Goal: Information Seeking & Learning: Learn about a topic

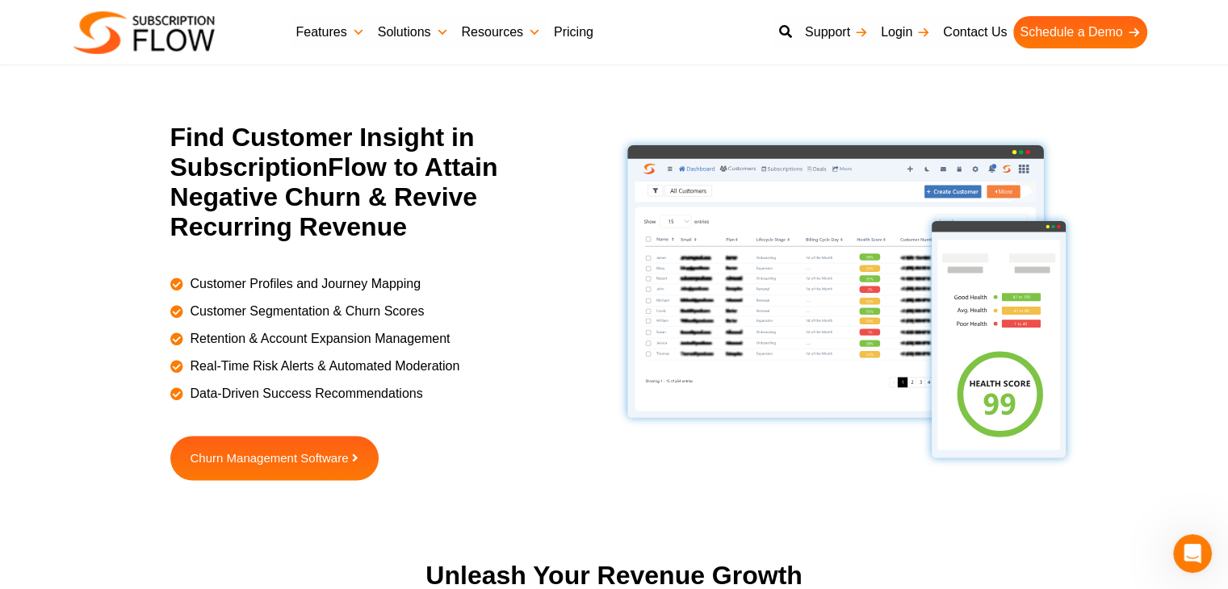
click at [584, 28] on link "Pricing" at bounding box center [573, 32] width 52 height 32
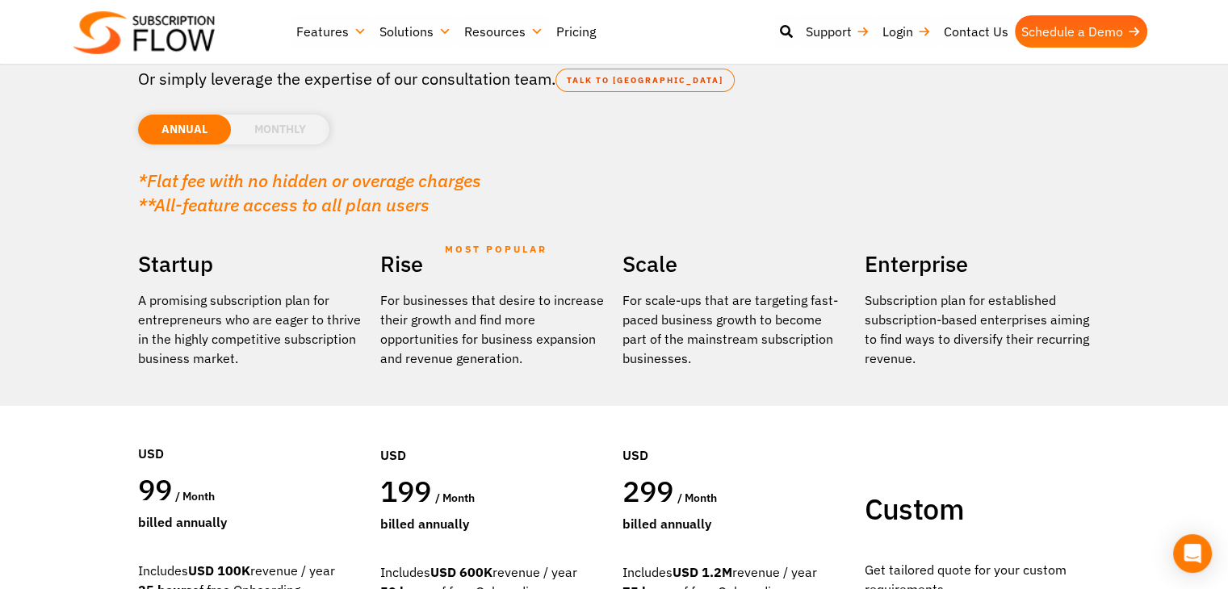
scroll to position [242, 0]
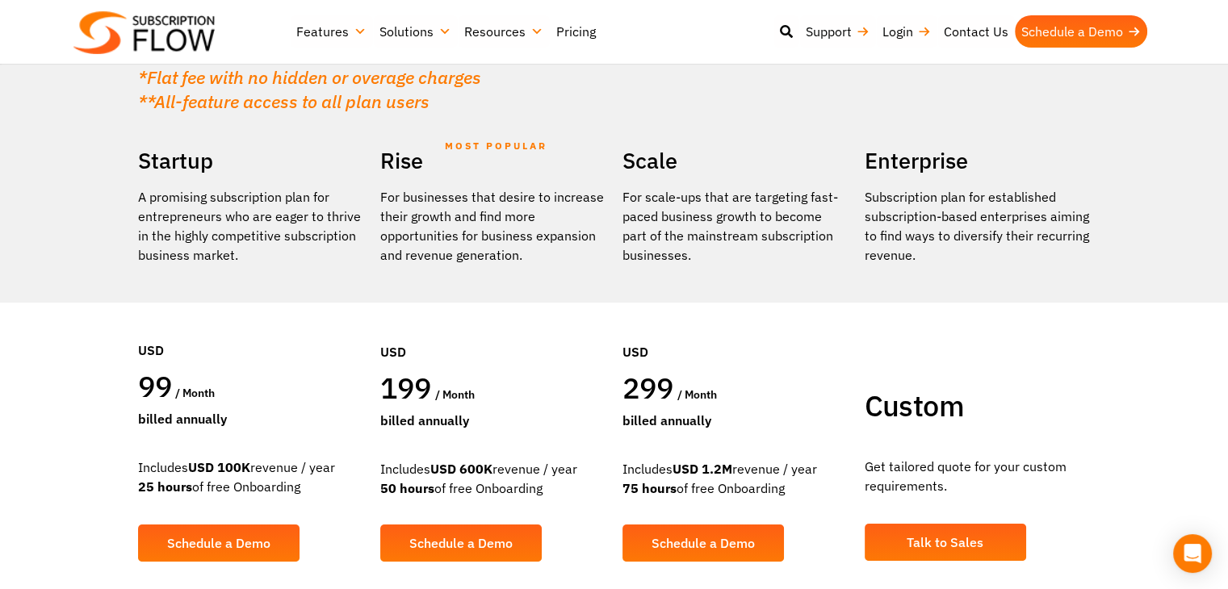
click at [134, 320] on div "Startup A promising subscription plan for entrepreneurs who are eager to thrive…" at bounding box center [251, 364] width 242 height 444
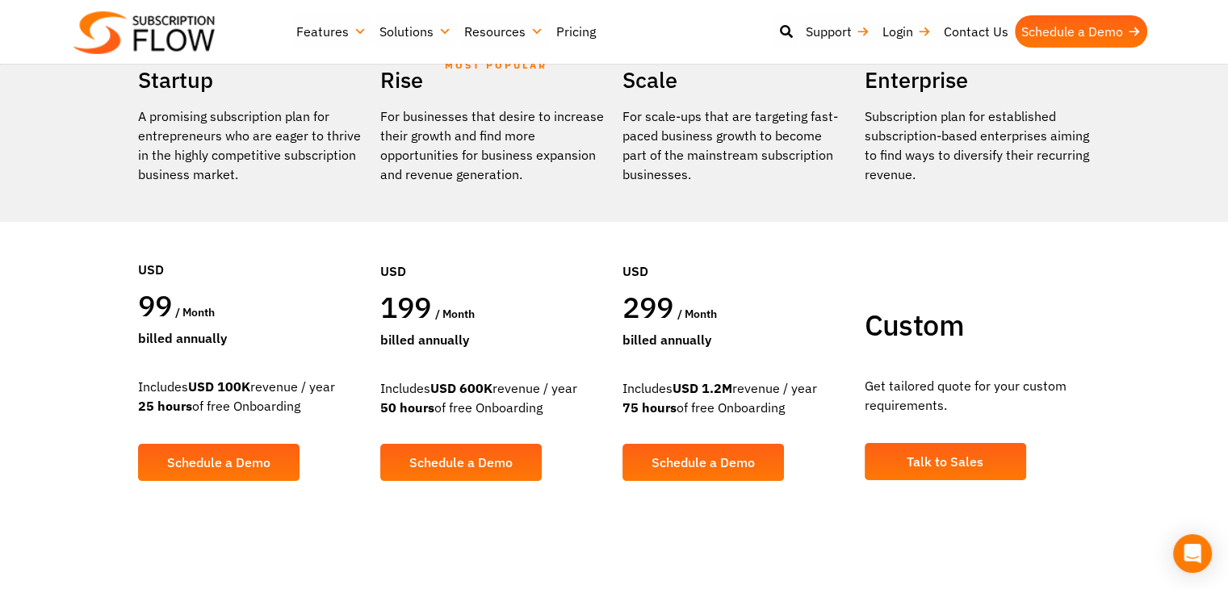
scroll to position [404, 0]
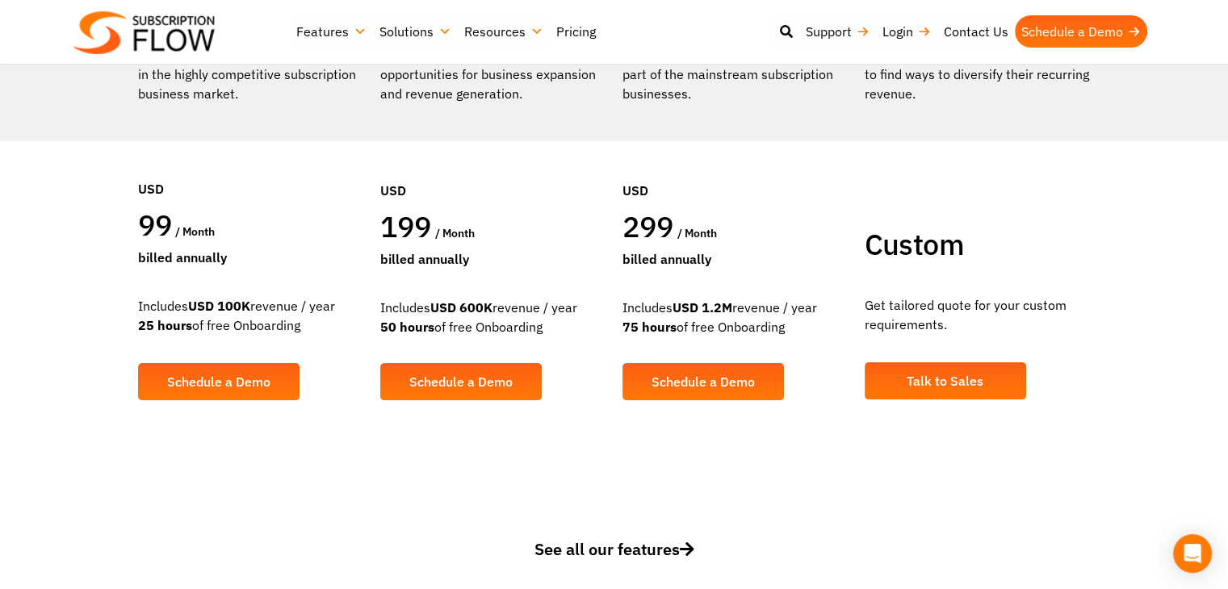
drag, startPoint x: 121, startPoint y: 309, endPoint x: 321, endPoint y: 308, distance: 200.2
click at [321, 308] on section "Find a plan that's right for you Or simply leverage the expertise of our consul…" at bounding box center [614, 42] width 1228 height 893
drag, startPoint x: 134, startPoint y: 325, endPoint x: 274, endPoint y: 326, distance: 140.4
click at [274, 326] on section "Find a plan that's right for you Or simply leverage the expertise of our consul…" at bounding box center [614, 42] width 1228 height 893
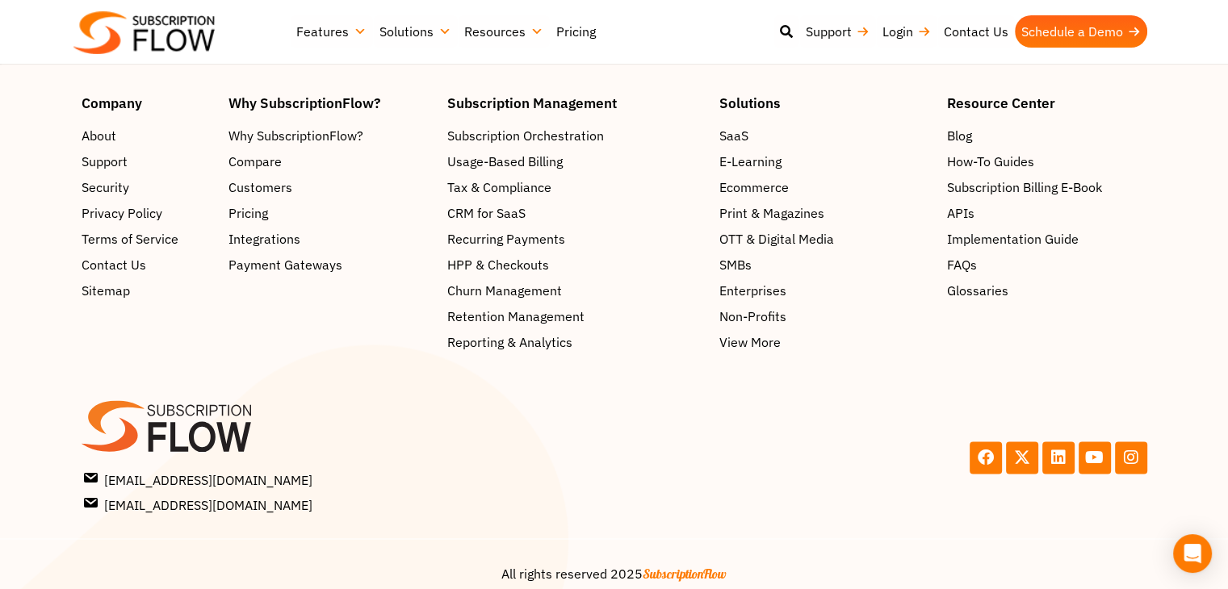
scroll to position [2610, 0]
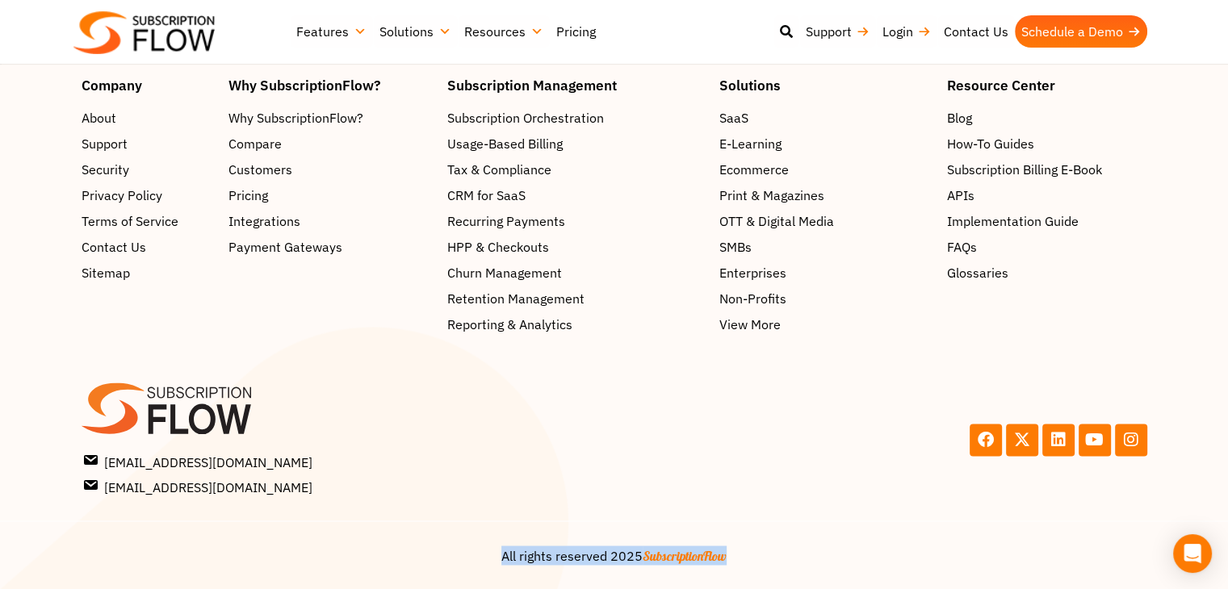
drag, startPoint x: 472, startPoint y: 564, endPoint x: 776, endPoint y: 545, distance: 304.9
click at [776, 545] on div "All rights reserved 2025 SubscriptionFlow" at bounding box center [614, 555] width 1065 height 52
click at [776, 546] on center "All rights reserved 2025 SubscriptionFlow" at bounding box center [614, 555] width 1065 height 19
click at [648, 555] on span "SubscriptionFlow" at bounding box center [684, 555] width 84 height 16
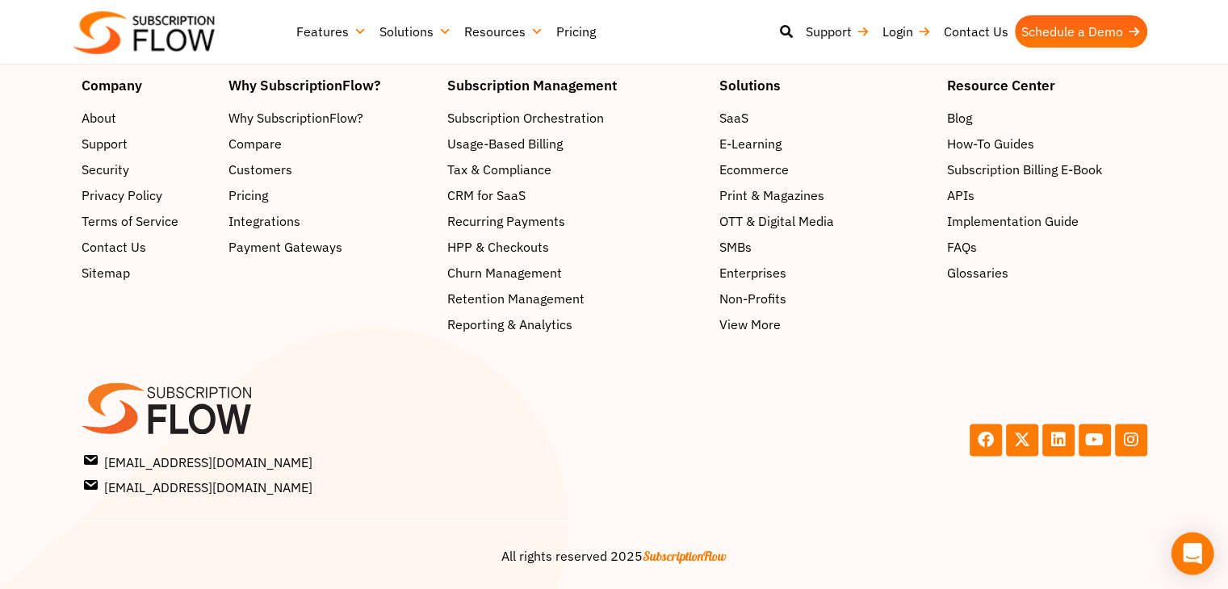
click at [1208, 559] on div "Open Intercom Messenger" at bounding box center [1192, 554] width 43 height 43
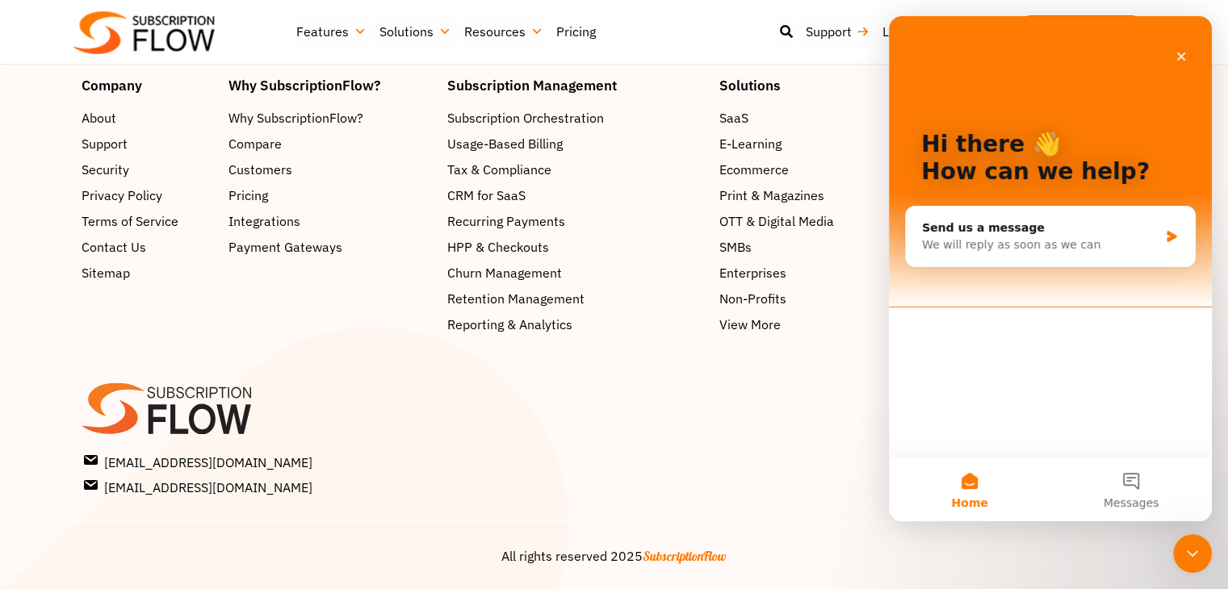
scroll to position [0, 0]
click at [1174, 541] on div "Close Intercom Messenger" at bounding box center [1189, 551] width 39 height 39
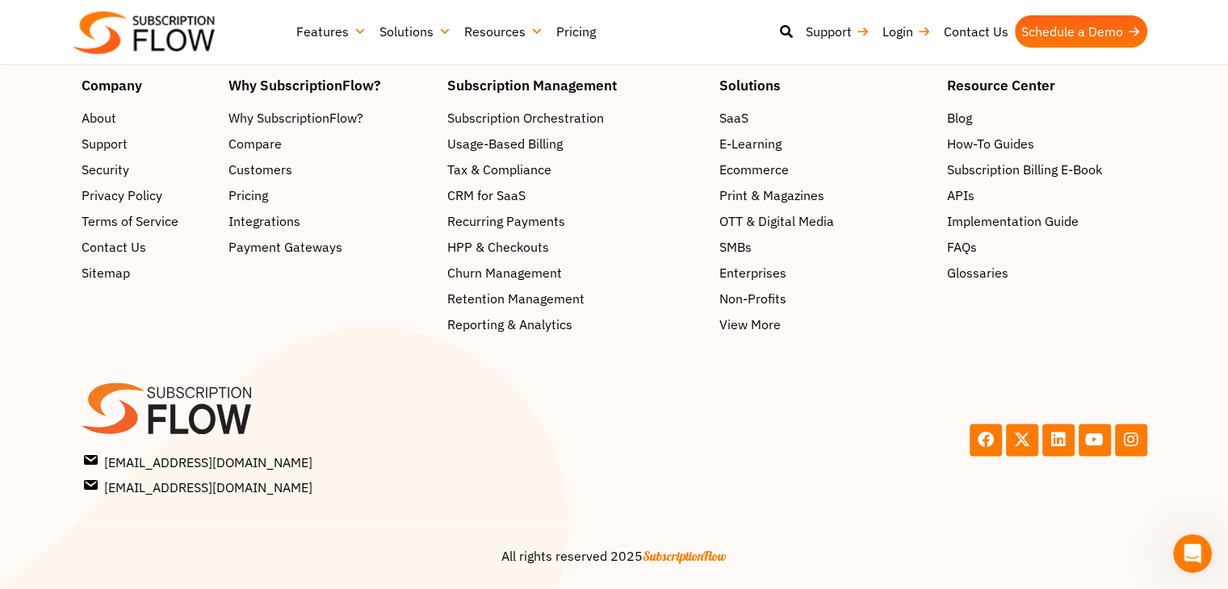
click at [1073, 570] on div "All rights reserved 2025 SubscriptionFlow" at bounding box center [614, 555] width 1065 height 52
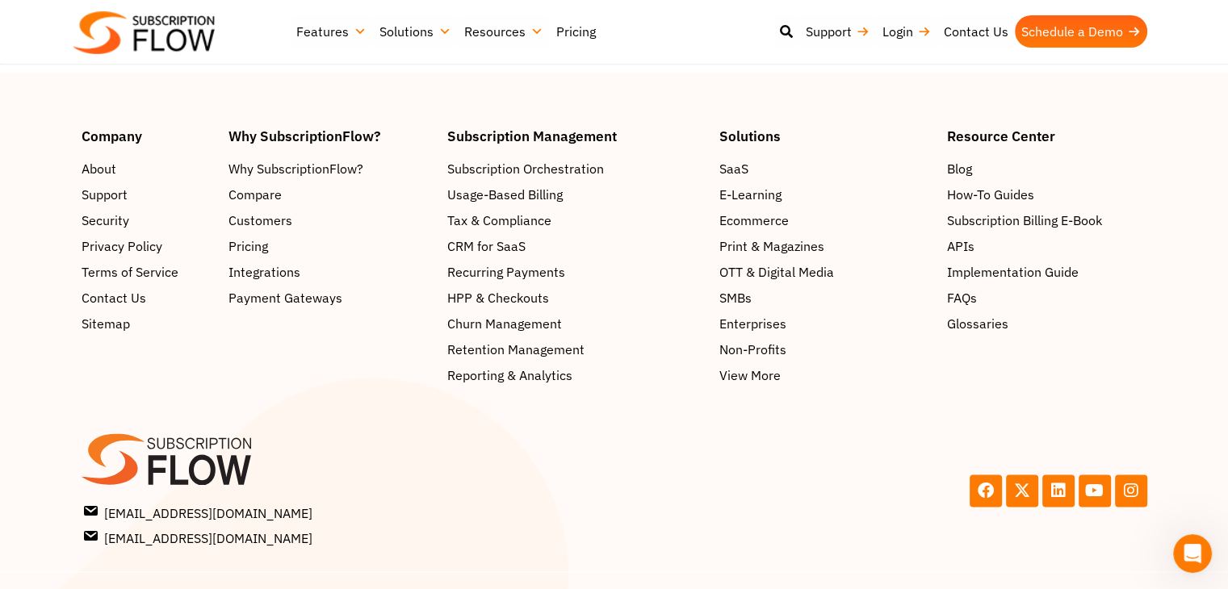
scroll to position [2530, 0]
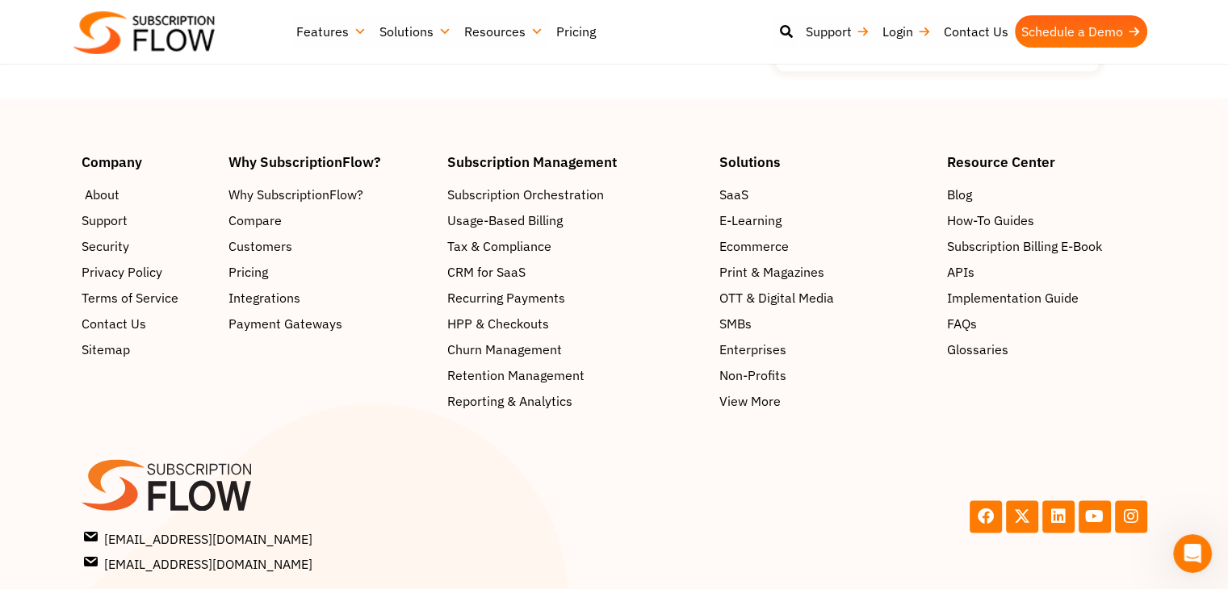
click at [107, 204] on span "About" at bounding box center [102, 194] width 35 height 19
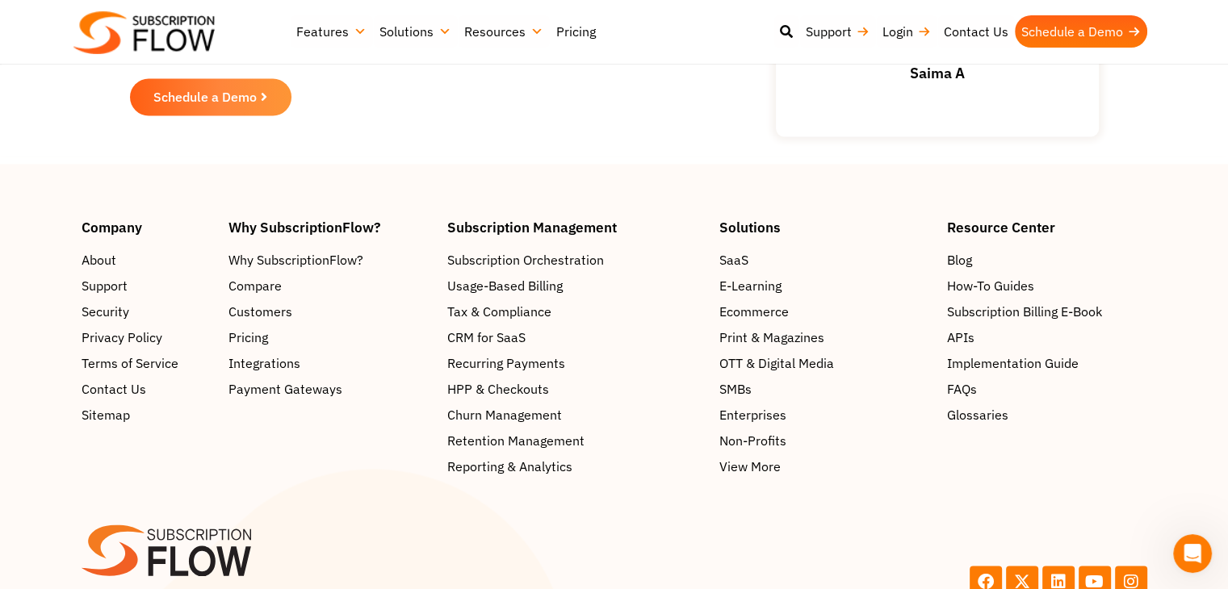
scroll to position [2306, 0]
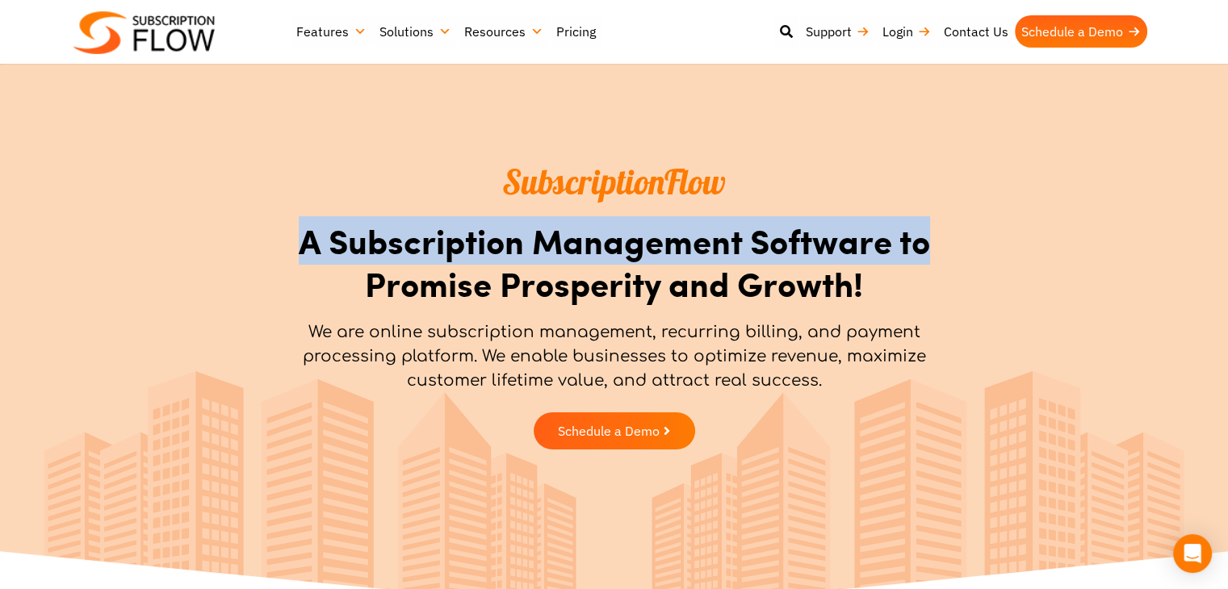
click at [1006, 233] on section "SubscriptionFlow A Subscription Management Software to Promise Prosperity and G…" at bounding box center [614, 309] width 1228 height 315
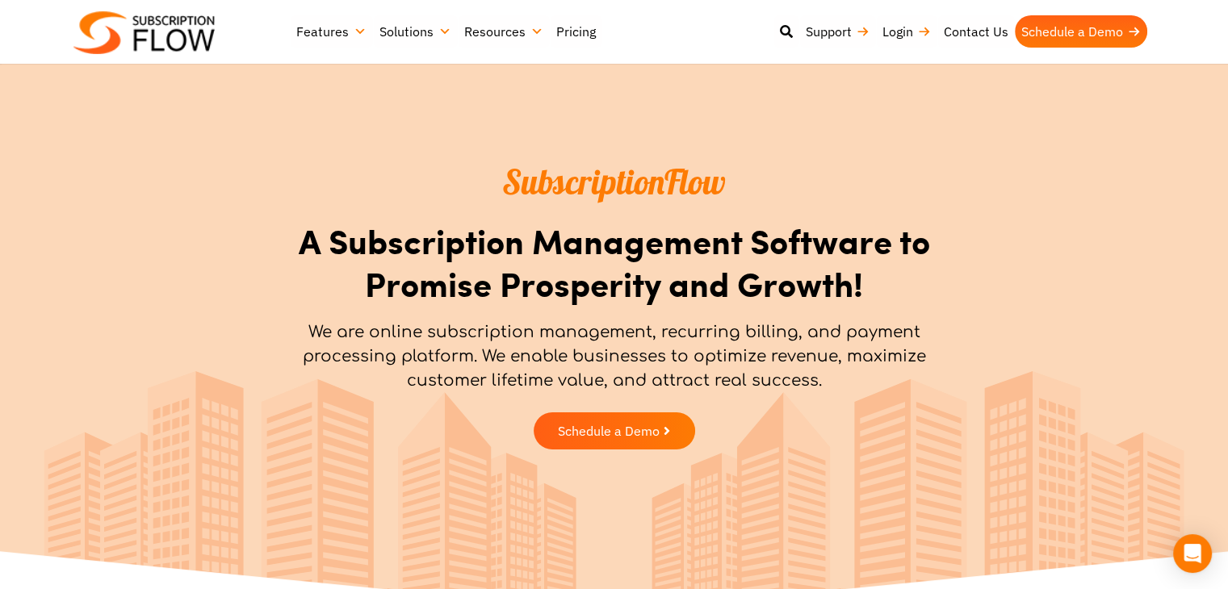
click at [335, 283] on h1 "A Subscription Management Software to Promise Prosperity and Growth!" at bounding box center [614, 262] width 670 height 85
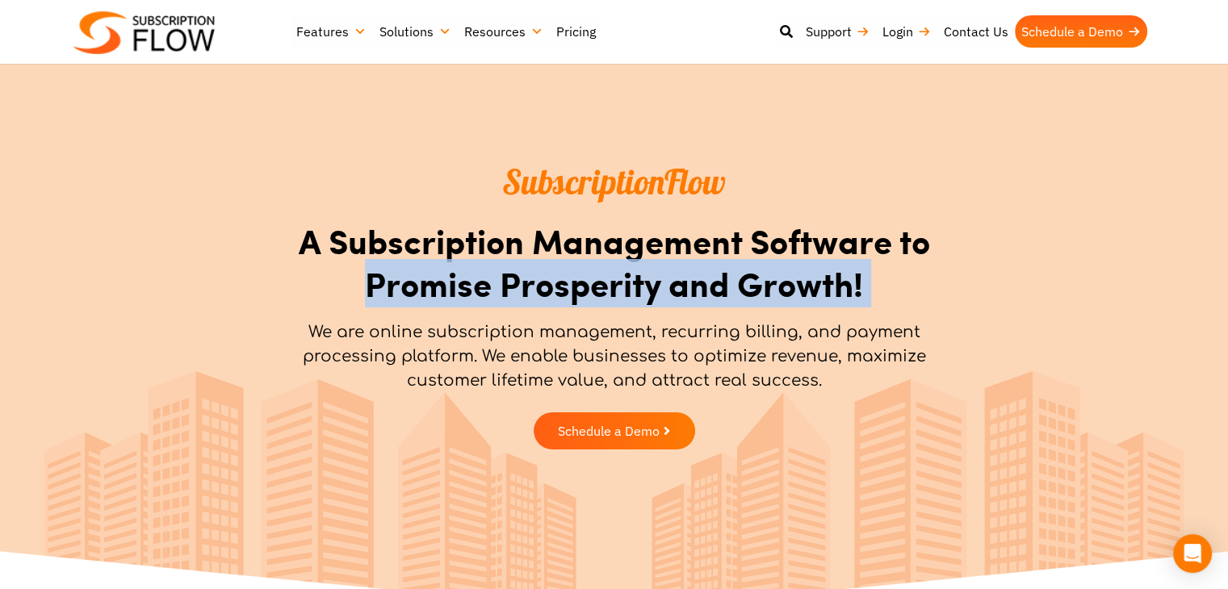
drag, startPoint x: 335, startPoint y: 283, endPoint x: 539, endPoint y: 297, distance: 204.7
click at [995, 286] on section "SubscriptionFlow A Subscription Management Software to Promise Prosperity and G…" at bounding box center [614, 309] width 1228 height 315
click at [286, 331] on p "We are online subscription management, recurring billing, and payment processin…" at bounding box center [614, 356] width 670 height 73
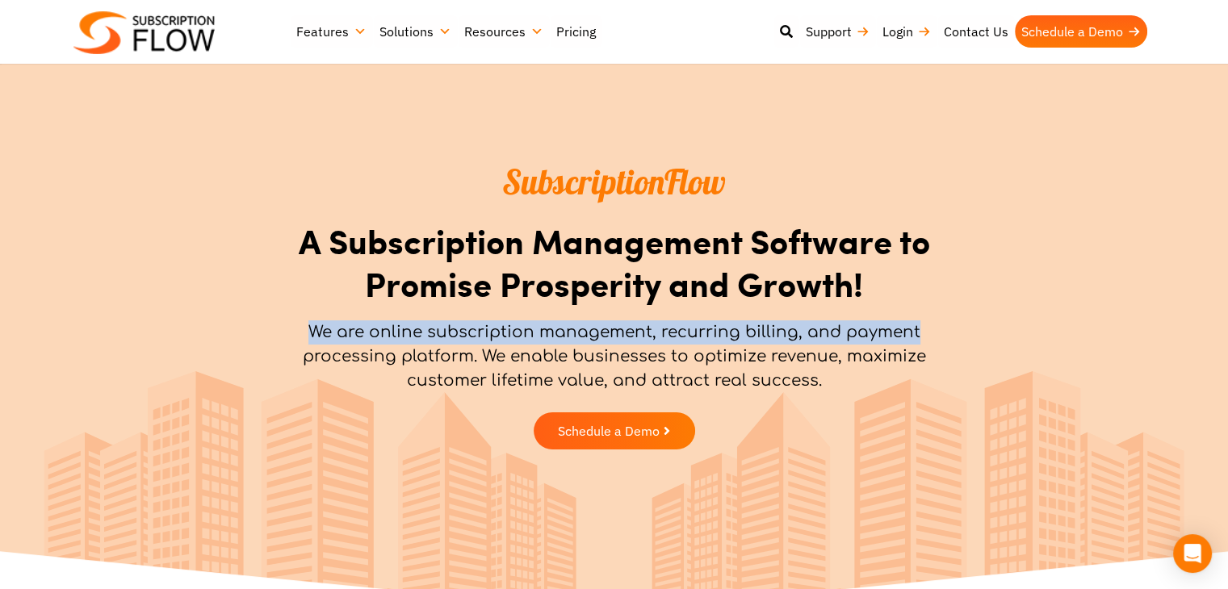
drag, startPoint x: 286, startPoint y: 331, endPoint x: 879, endPoint y: 332, distance: 593.3
click at [879, 332] on p "We are online subscription management, recurring billing, and payment processin…" at bounding box center [614, 356] width 670 height 73
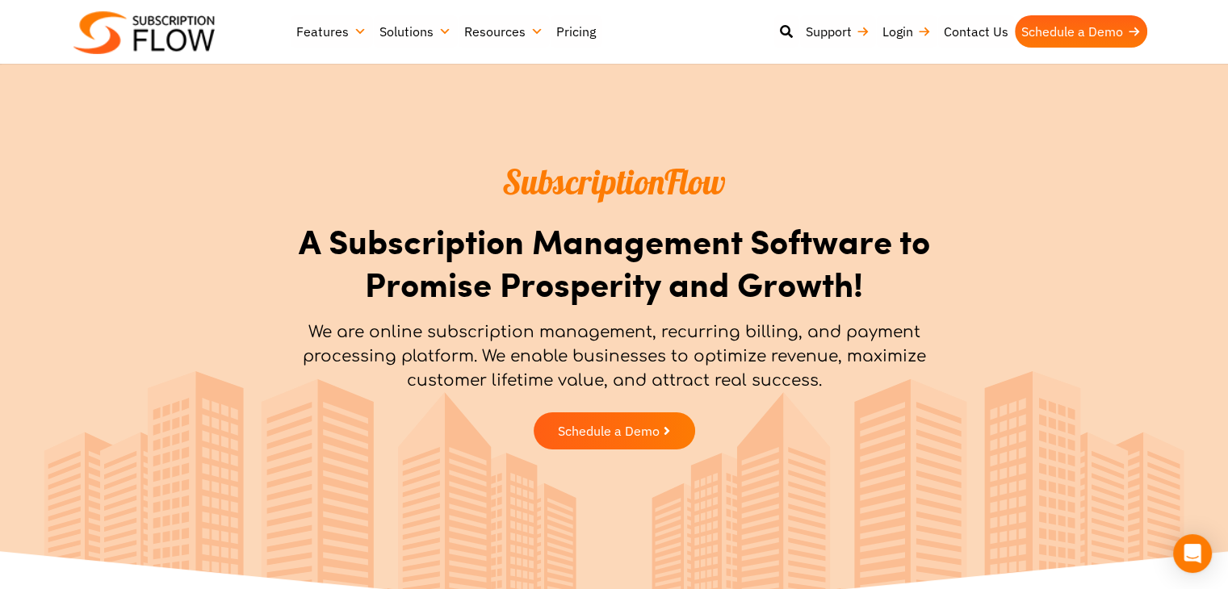
click at [299, 354] on p "We are online subscription management, recurring billing, and payment processin…" at bounding box center [614, 356] width 670 height 73
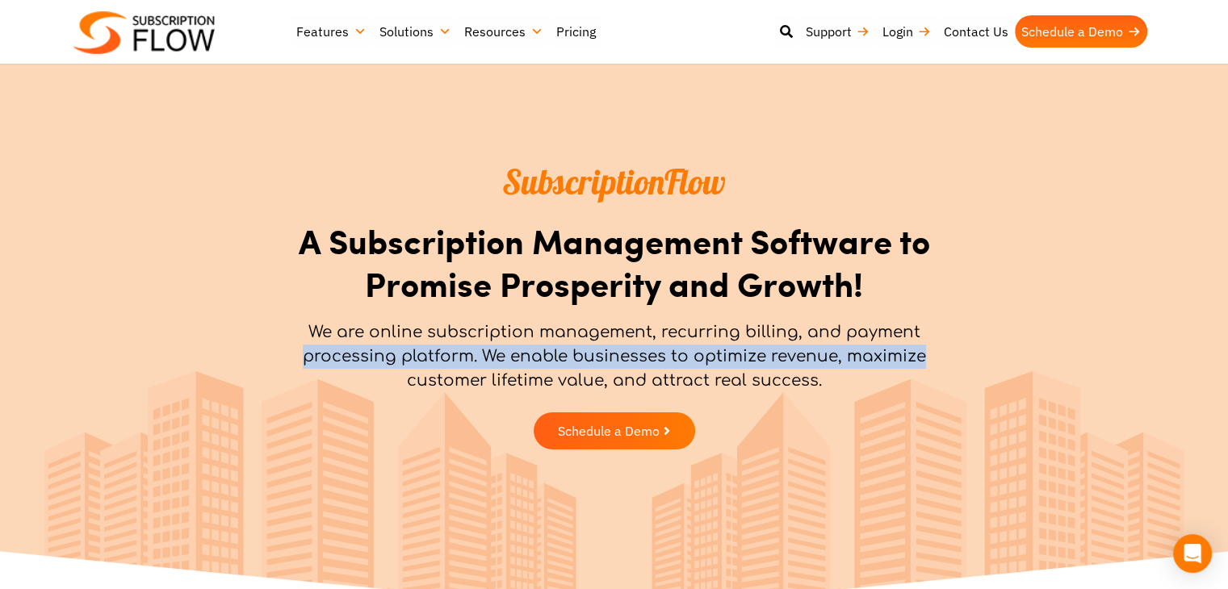
drag, startPoint x: 299, startPoint y: 354, endPoint x: 912, endPoint y: 354, distance: 613.4
click at [912, 354] on p "We are online subscription management, recurring billing, and payment processin…" at bounding box center [614, 356] width 670 height 73
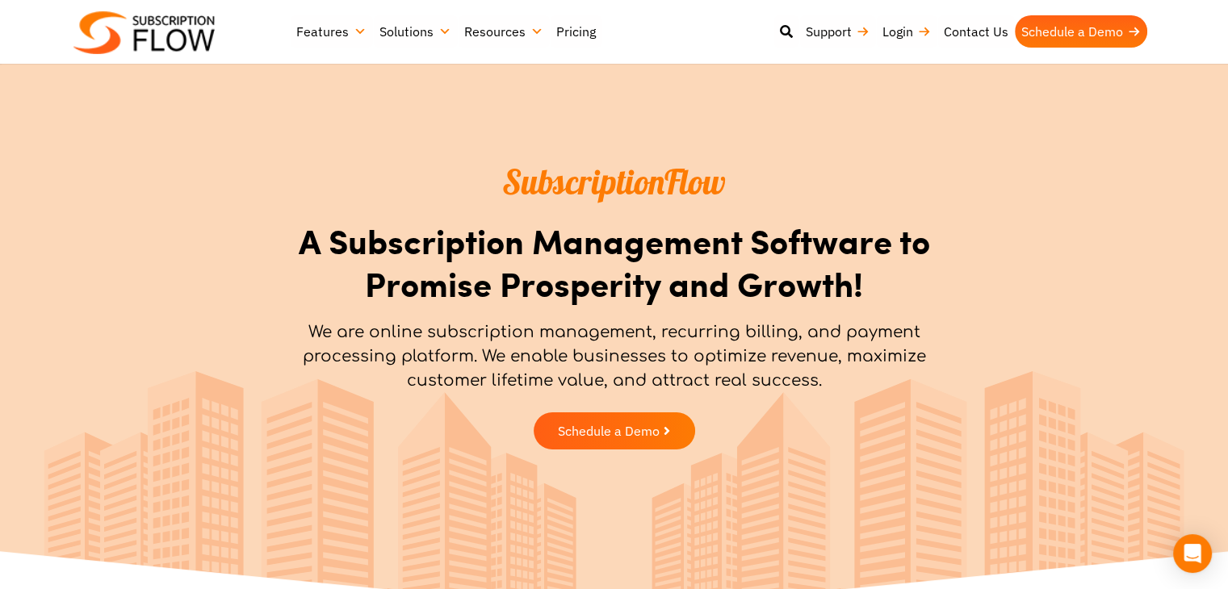
click at [393, 379] on p "We are online subscription management, recurring billing, and payment processin…" at bounding box center [614, 356] width 670 height 73
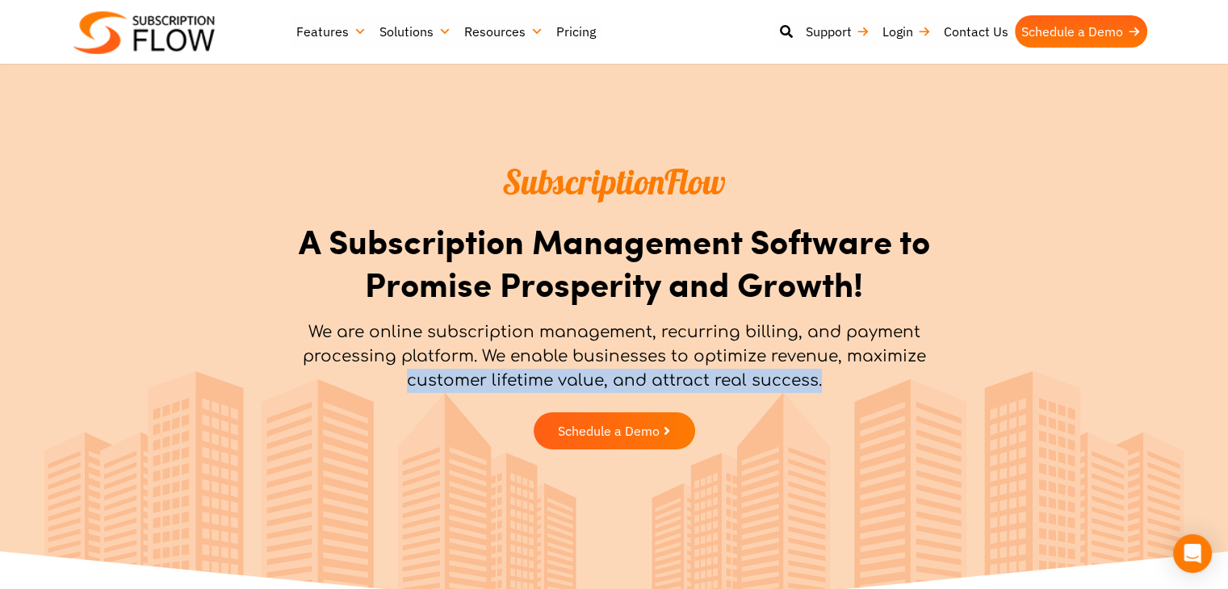
drag, startPoint x: 393, startPoint y: 379, endPoint x: 831, endPoint y: 382, distance: 437.5
click at [829, 379] on p "We are online subscription management, recurring billing, and payment processin…" at bounding box center [614, 356] width 670 height 73
click at [927, 417] on div "Schedule a Demo" at bounding box center [614, 430] width 654 height 37
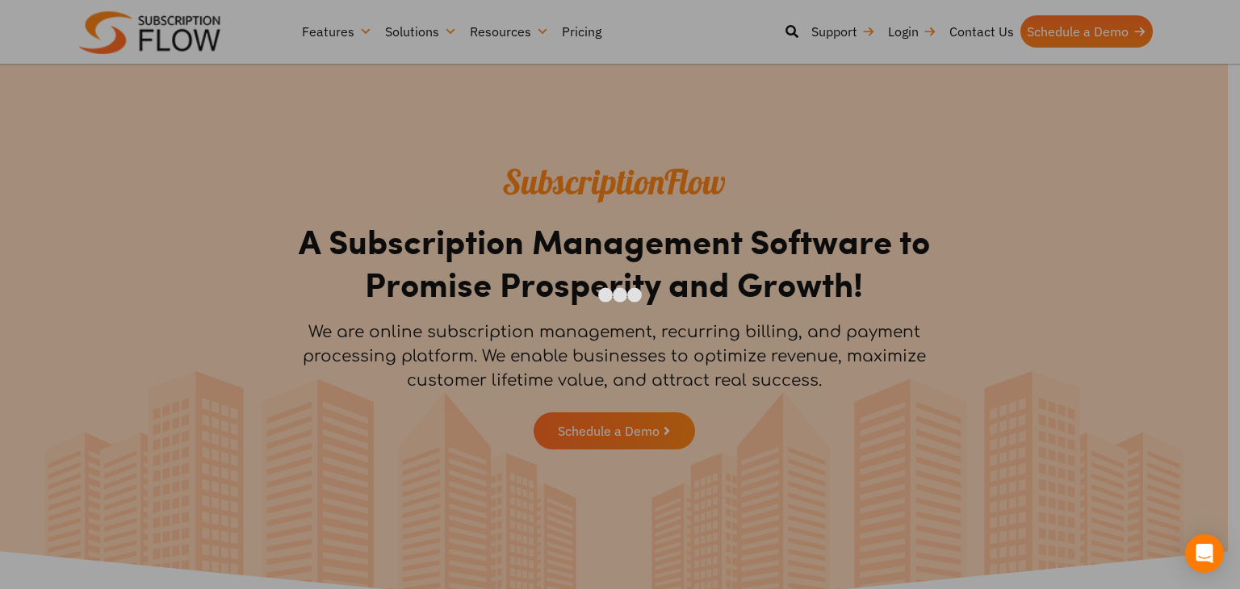
click at [1186, 236] on div at bounding box center [620, 294] width 1240 height 589
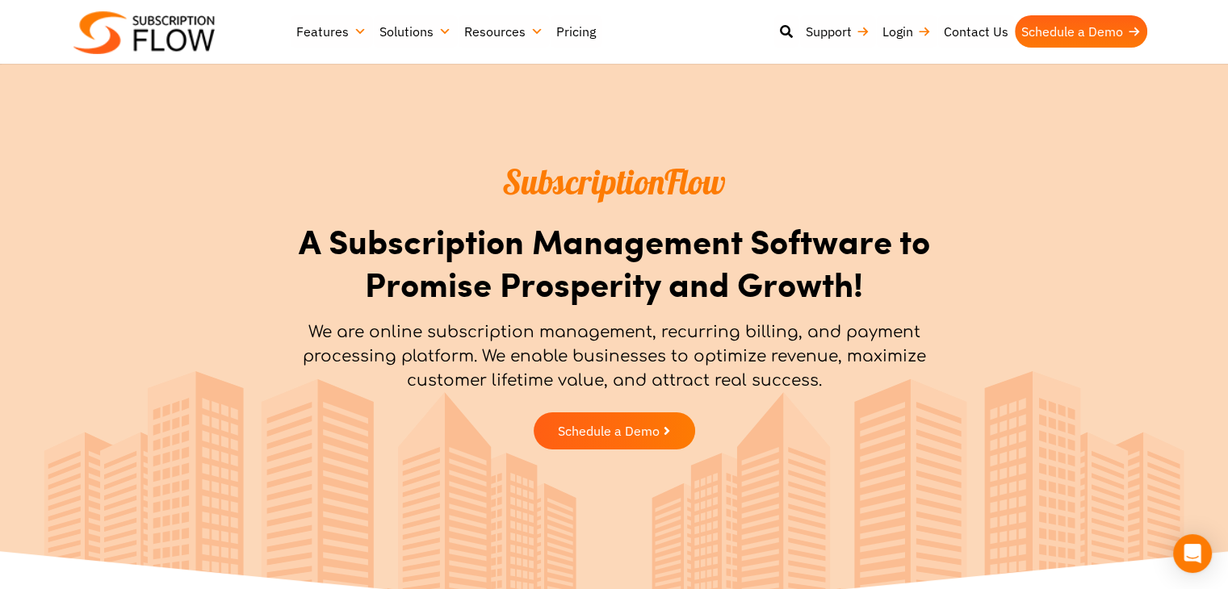
click at [990, 416] on section "SubscriptionFlow A Subscription Management Software to Promise Prosperity and G…" at bounding box center [614, 309] width 1228 height 315
drag, startPoint x: 819, startPoint y: 391, endPoint x: 735, endPoint y: 405, distance: 85.9
click at [814, 391] on p "We are online subscription management, recurring billing, and payment processin…" at bounding box center [614, 356] width 670 height 73
click at [767, 405] on div "Schedule a Demo" at bounding box center [614, 430] width 670 height 53
click at [717, 399] on div "We are online subscription management, recurring billing, and payment processin…" at bounding box center [614, 362] width 670 height 84
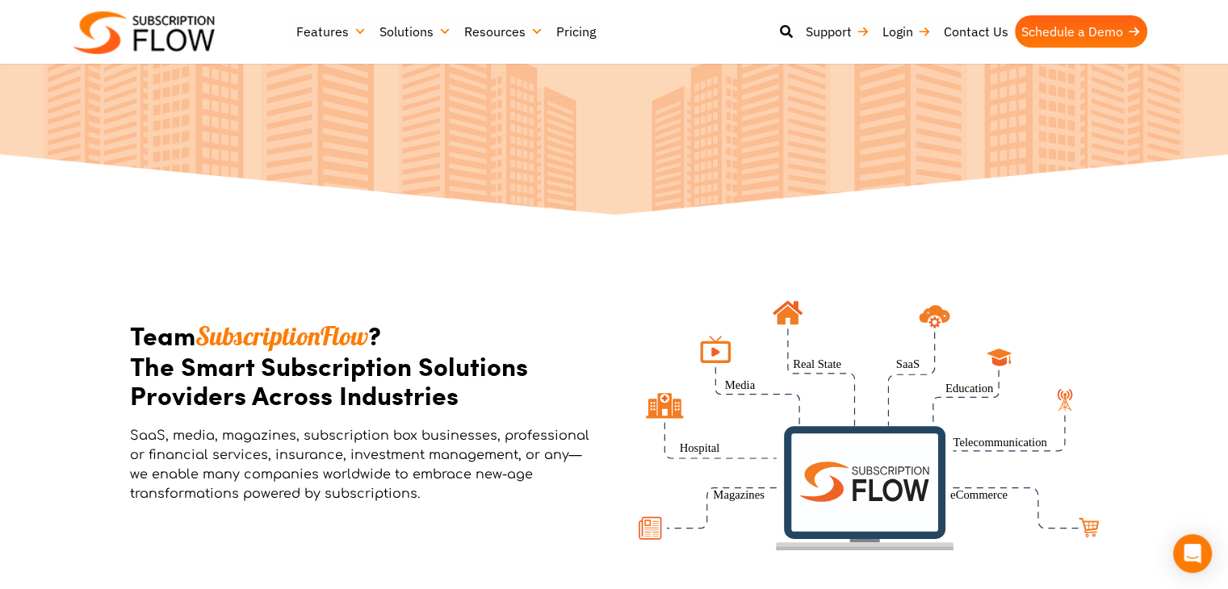
scroll to position [484, 0]
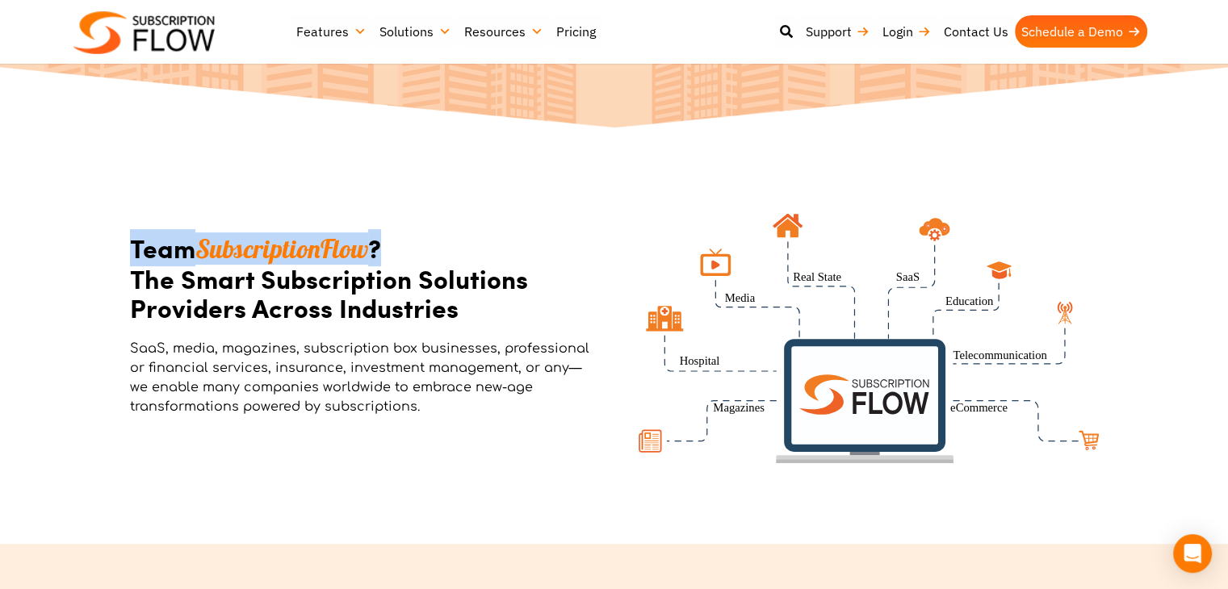
drag, startPoint x: 130, startPoint y: 247, endPoint x: 393, endPoint y: 241, distance: 263.2
click at [393, 241] on section "Team SubscriptionFlow ? The Smart Subscription Solutions Providers Across Indus…" at bounding box center [614, 338] width 1228 height 411
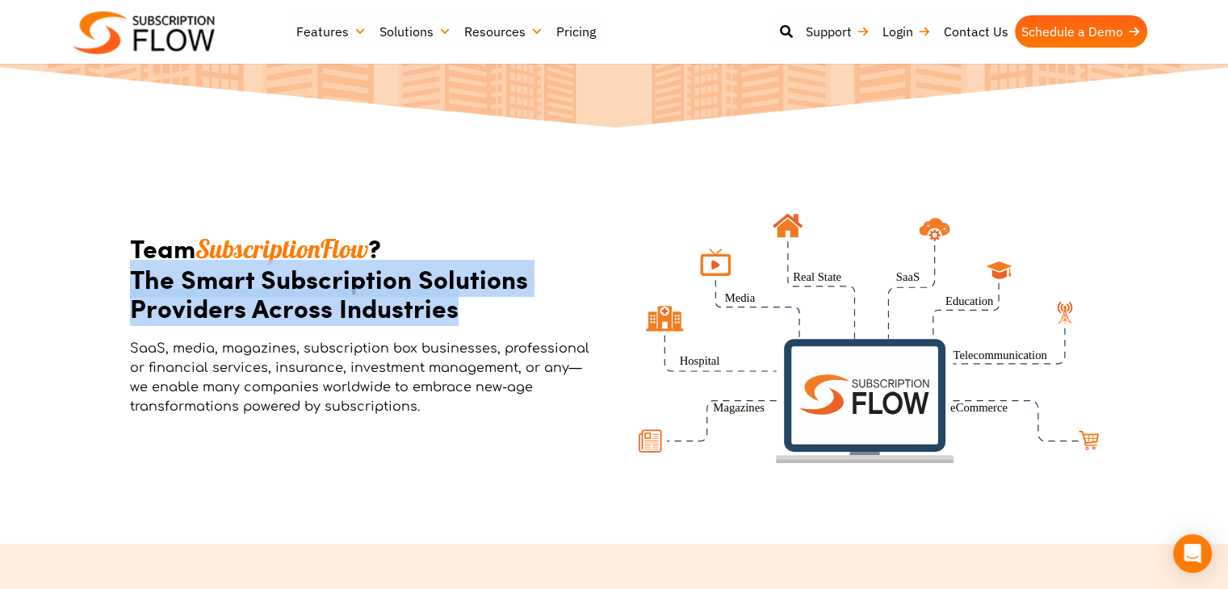
drag, startPoint x: 113, startPoint y: 270, endPoint x: 523, endPoint y: 311, distance: 412.0
click at [523, 311] on section "Team SubscriptionFlow ? The Smart Subscription Solutions Providers Across Indus…" at bounding box center [614, 338] width 1228 height 411
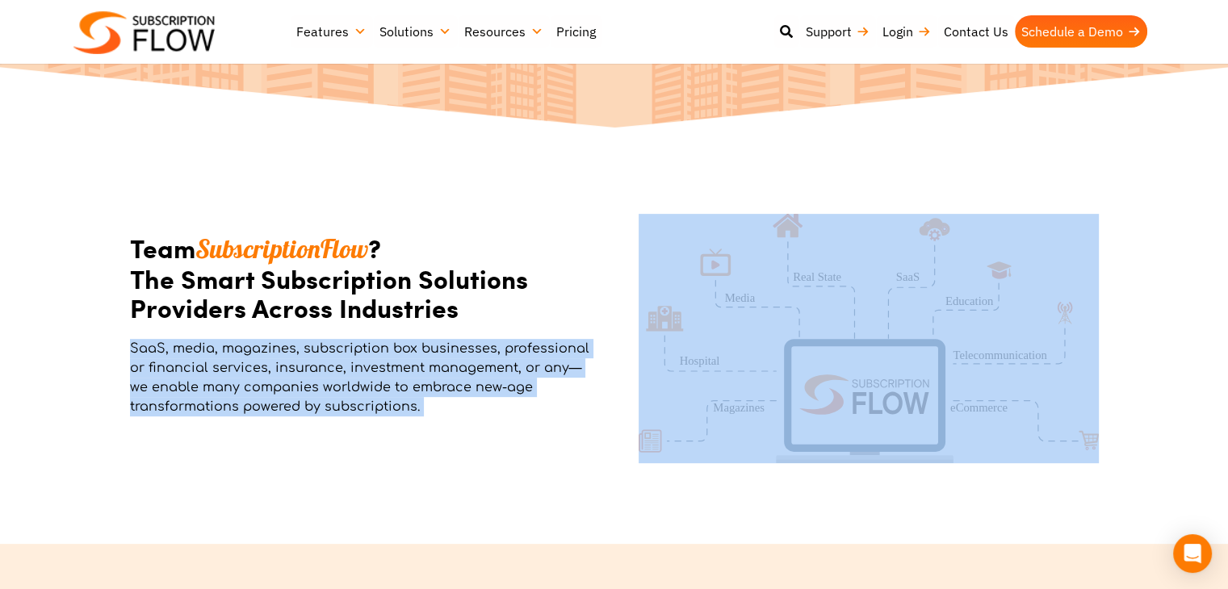
drag, startPoint x: 110, startPoint y: 347, endPoint x: 881, endPoint y: 451, distance: 777.8
click at [880, 450] on section "Team SubscriptionFlow ? The Smart Subscription Solutions Providers Across Indus…" at bounding box center [614, 338] width 1228 height 411
click at [952, 517] on section "Team SubscriptionFlow ? The Smart Subscription Solutions Providers Across Indus…" at bounding box center [614, 338] width 1228 height 411
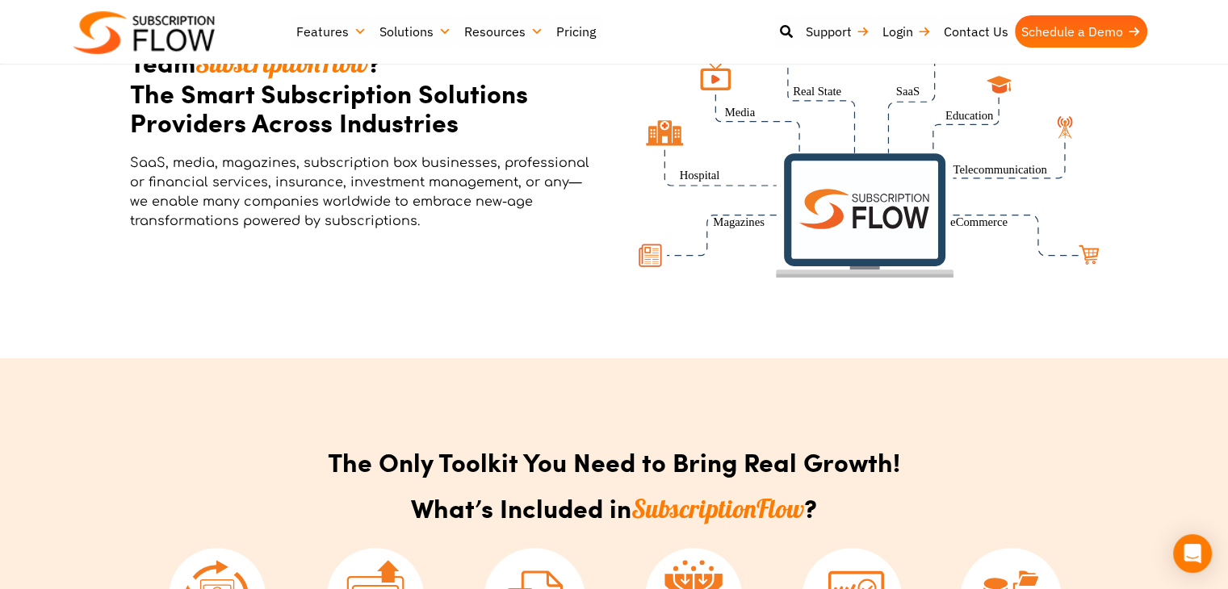
scroll to position [807, 0]
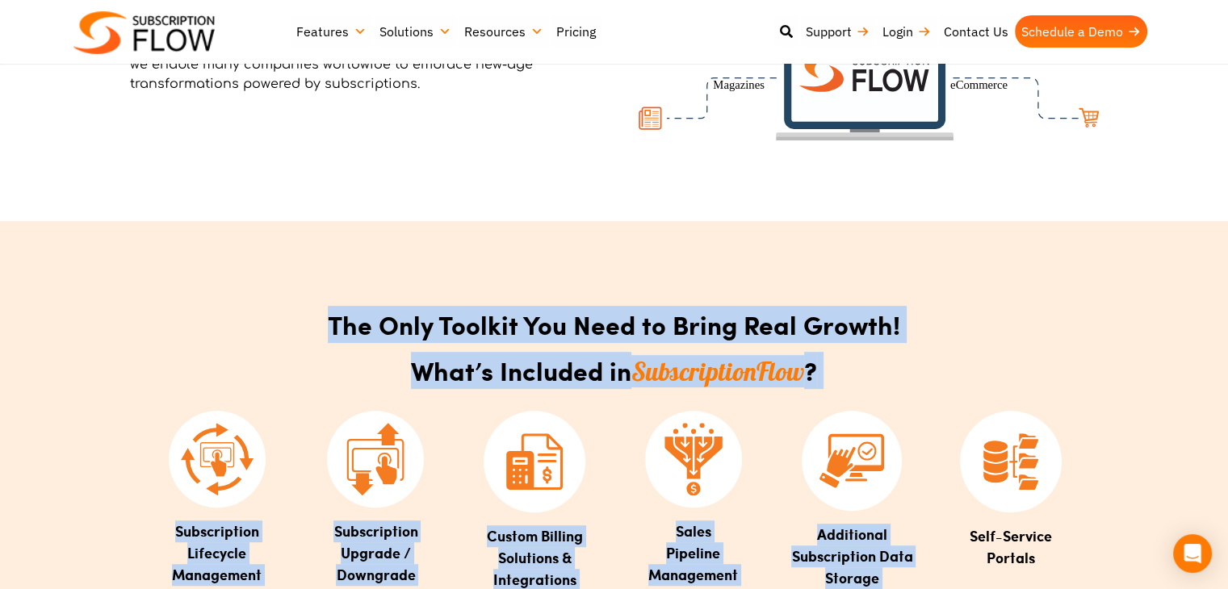
drag, startPoint x: 265, startPoint y: 304, endPoint x: 948, endPoint y: 381, distance: 687.1
click at [948, 381] on div "The Only Toolkit You Need to Bring Real Growth! What’s Included in Subscription…" at bounding box center [614, 461] width 969 height 318
click at [948, 381] on section ".a3b90810-23fd-45e4-b599-adb5621e79ab{fill:#f47b20;} Subscription Lifecycle Man…" at bounding box center [614, 490] width 952 height 241
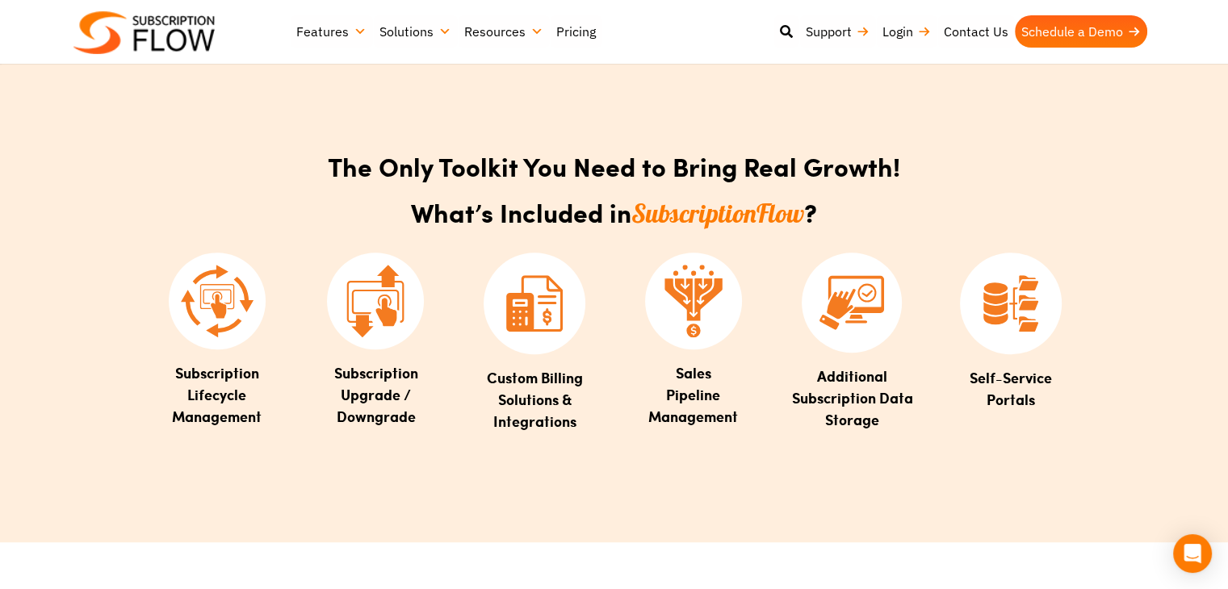
scroll to position [969, 0]
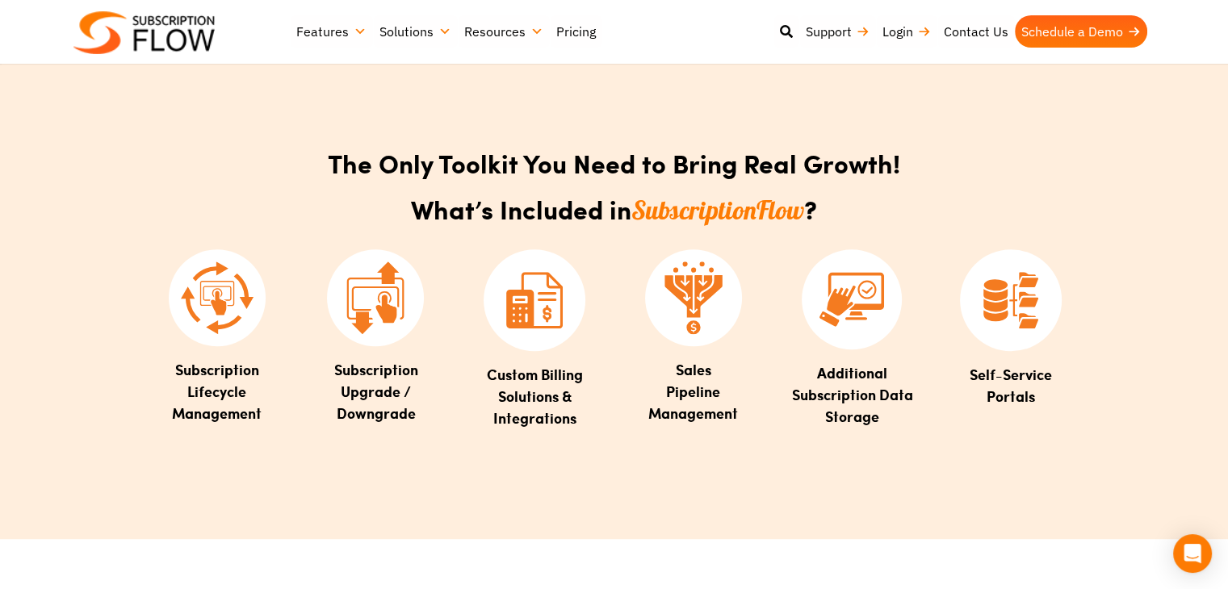
drag, startPoint x: 168, startPoint y: 364, endPoint x: 265, endPoint y: 408, distance: 106.2
click at [265, 408] on h3 "Subscription Lifecycle Management" at bounding box center [217, 391] width 143 height 65
drag, startPoint x: 333, startPoint y: 372, endPoint x: 401, endPoint y: 411, distance: 78.8
click at [401, 411] on span "Subscription Upgrade / Downgrade" at bounding box center [375, 391] width 84 height 65
drag, startPoint x: 494, startPoint y: 374, endPoint x: 575, endPoint y: 419, distance: 92.5
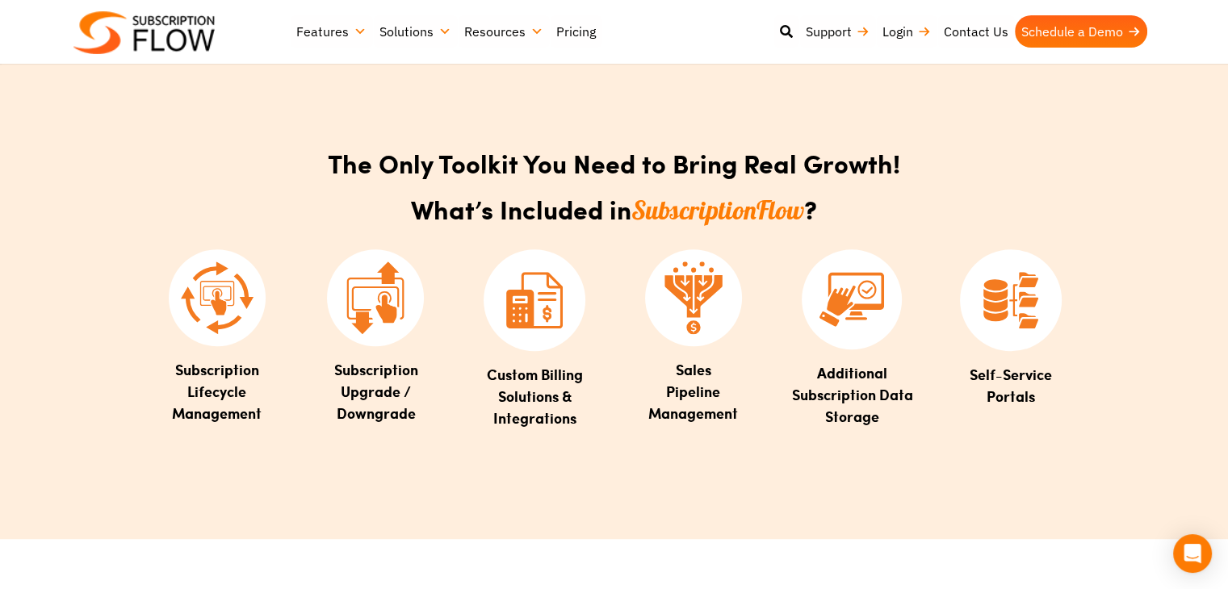
click at [573, 418] on span "Custom Billing Solutions & Integrations" at bounding box center [535, 396] width 96 height 65
drag, startPoint x: 689, startPoint y: 383, endPoint x: 714, endPoint y: 413, distance: 38.4
click at [714, 413] on span "Sales Pipeline Management" at bounding box center [693, 391] width 90 height 65
drag, startPoint x: 820, startPoint y: 366, endPoint x: 901, endPoint y: 418, distance: 95.8
click at [892, 420] on h3 "Additional Subscription Data Storage" at bounding box center [852, 394] width 143 height 65
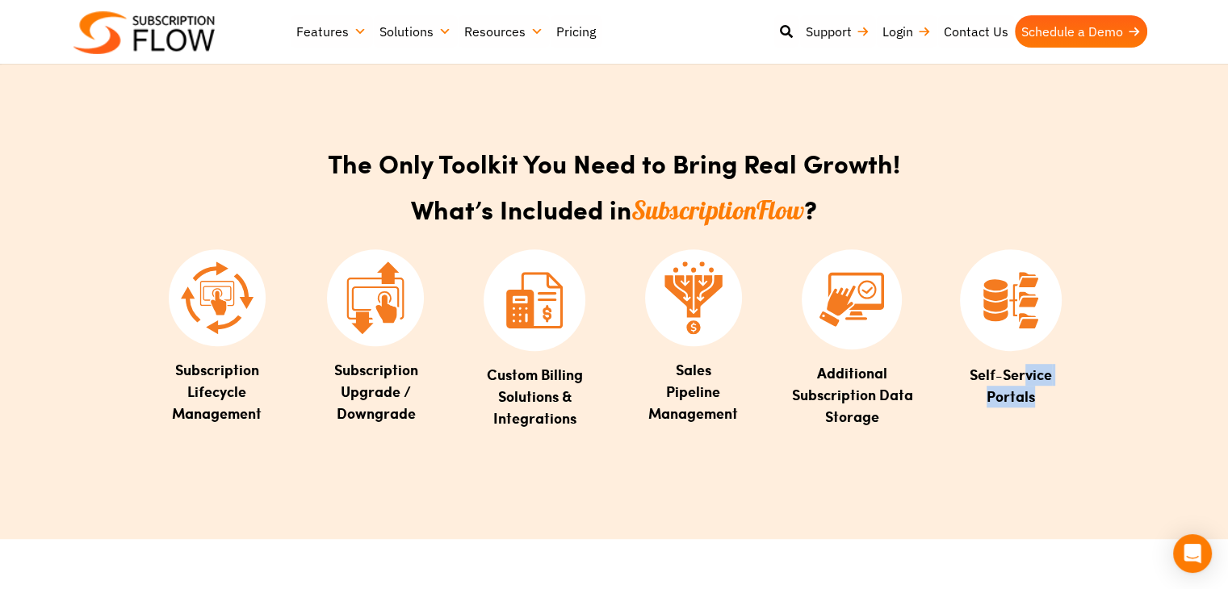
drag, startPoint x: 969, startPoint y: 369, endPoint x: 1029, endPoint y: 394, distance: 65.5
click at [1029, 394] on span "Self-Service Portals" at bounding box center [1010, 385] width 82 height 43
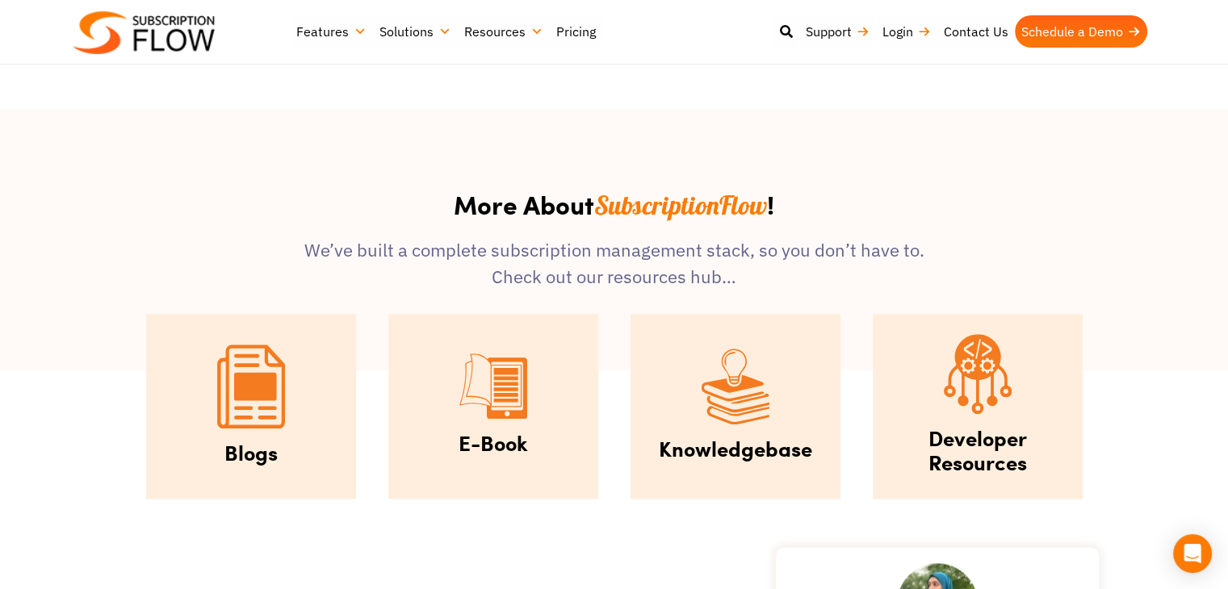
scroll to position [1856, 0]
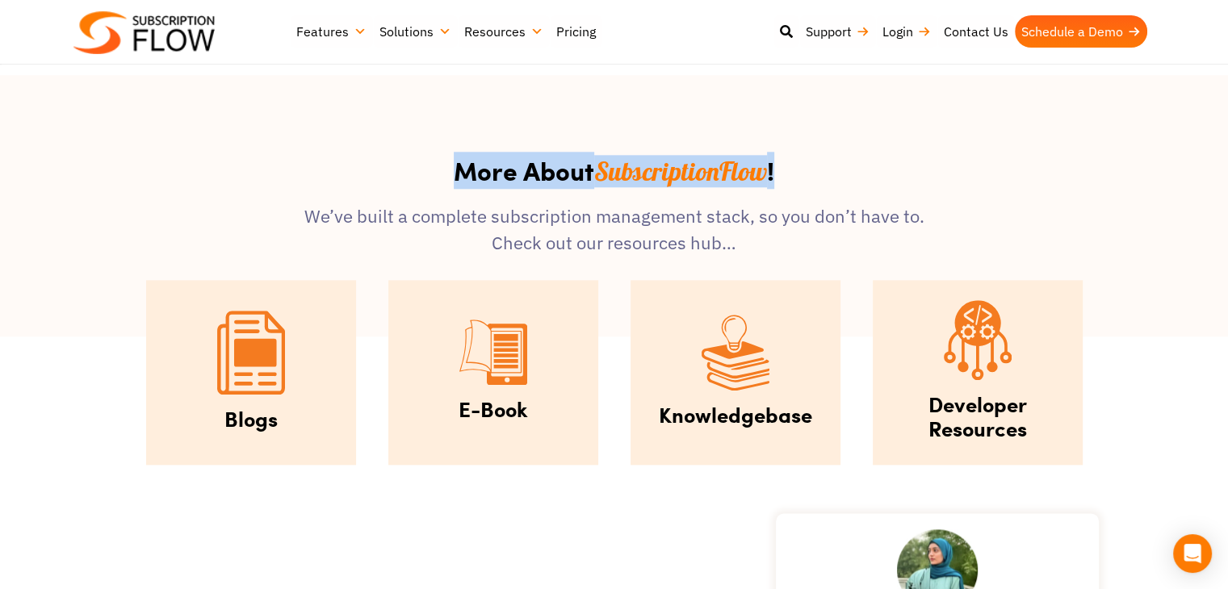
drag, startPoint x: 685, startPoint y: 157, endPoint x: 687, endPoint y: 204, distance: 47.6
click at [881, 157] on h2 "More About SubscriptionFlow !" at bounding box center [614, 171] width 969 height 31
drag, startPoint x: 284, startPoint y: 212, endPoint x: 939, endPoint y: 235, distance: 655.0
click at [939, 235] on div "We’ve built a complete subscription management stack, so you don’t have to. Che…" at bounding box center [614, 229] width 969 height 53
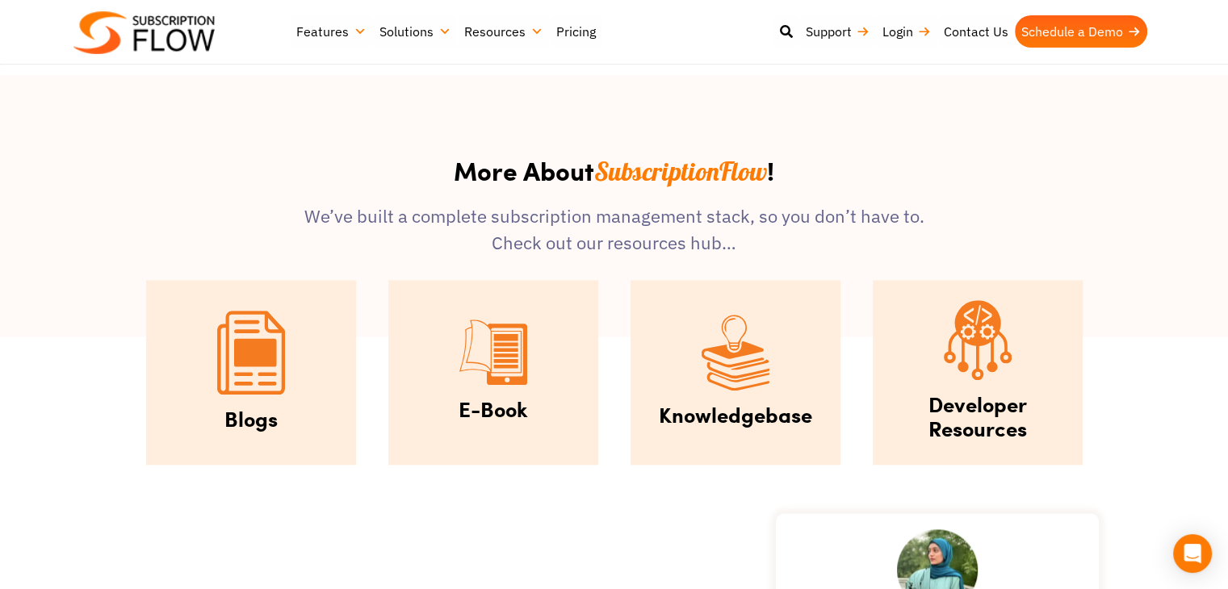
click at [621, 353] on div "Knowledgebase" at bounding box center [735, 372] width 242 height 217
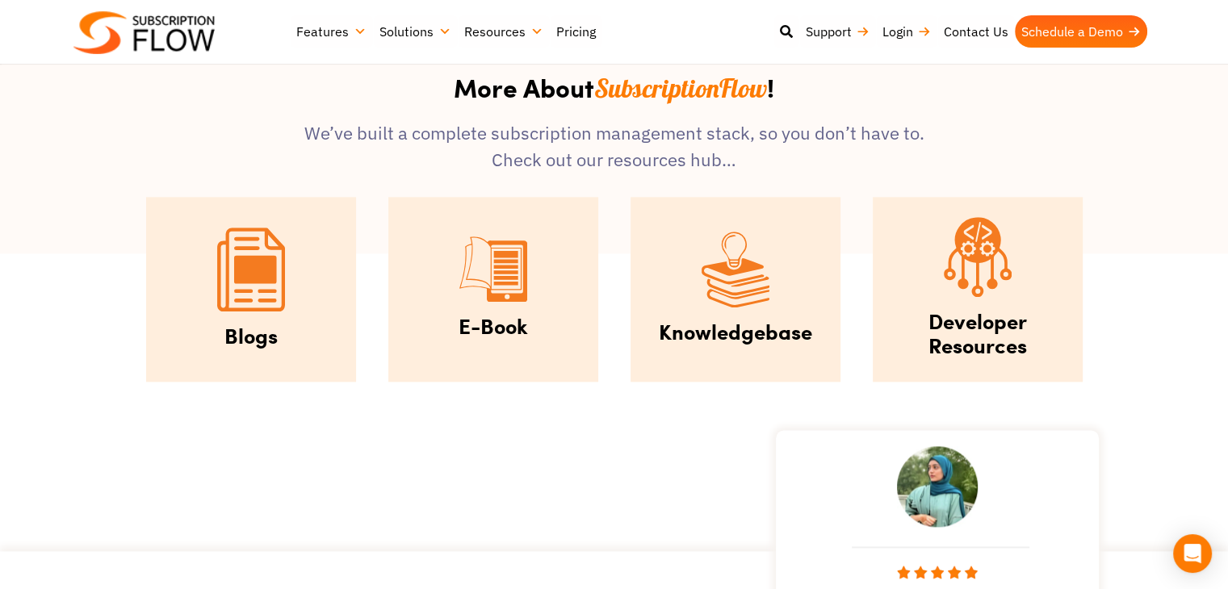
scroll to position [1937, 0]
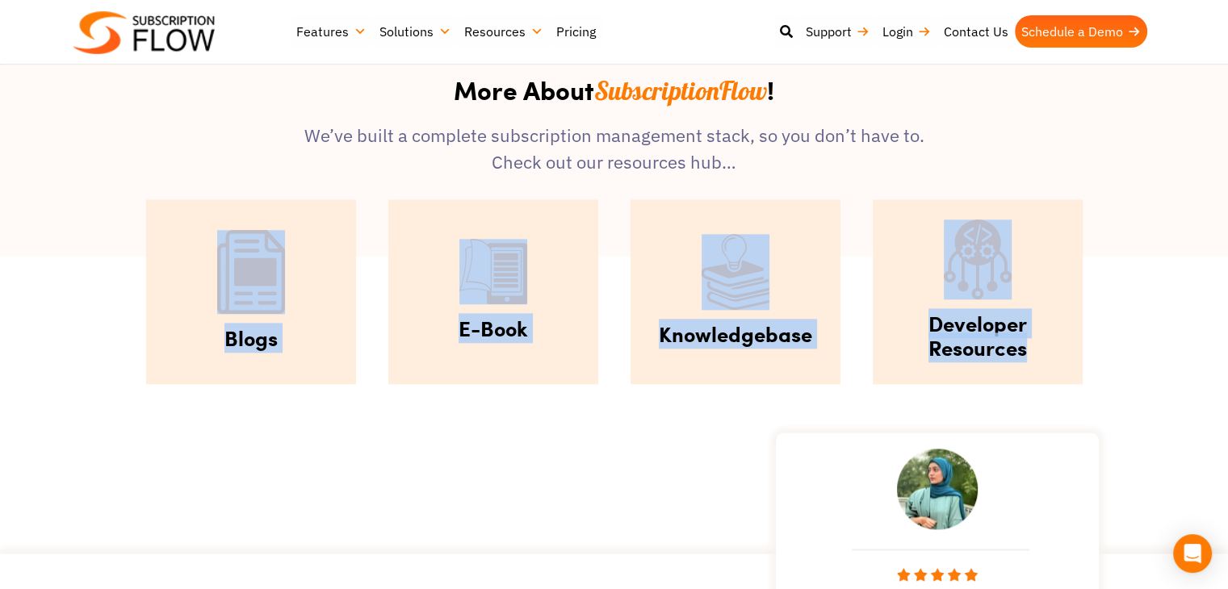
drag, startPoint x: 75, startPoint y: 243, endPoint x: 1155, endPoint y: 372, distance: 1087.7
click at [1155, 372] on section "Blogs E-Book Knowledgebase Developer Resources" at bounding box center [614, 279] width 1228 height 241
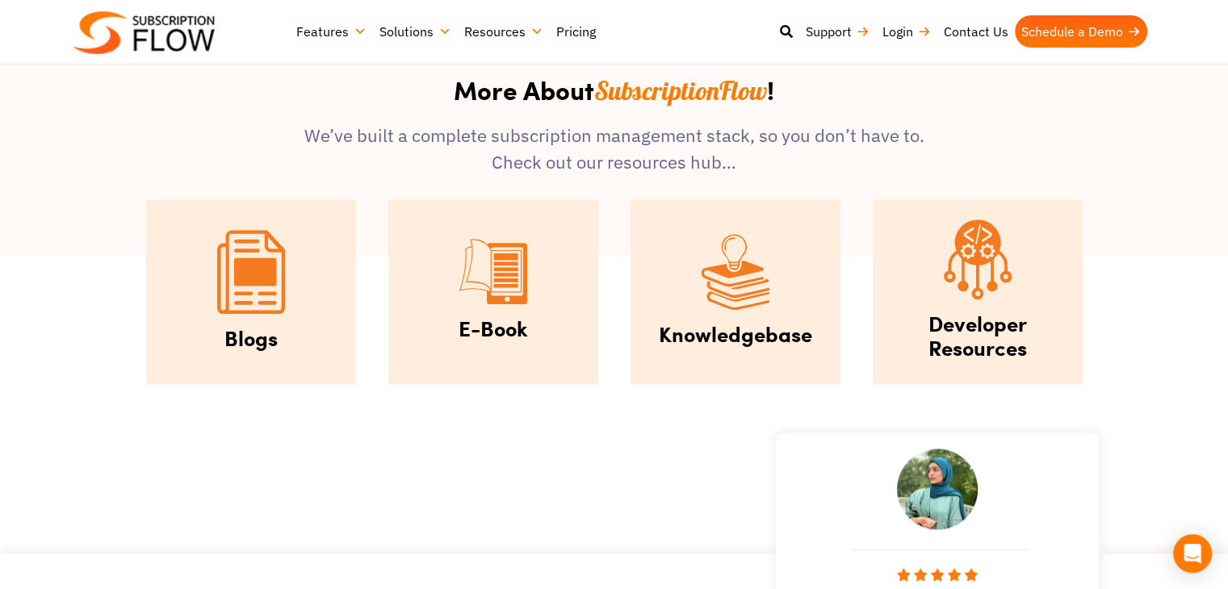
click at [128, 270] on section "Blogs E-Book Knowledgebase Developer Resources" at bounding box center [614, 279] width 1228 height 241
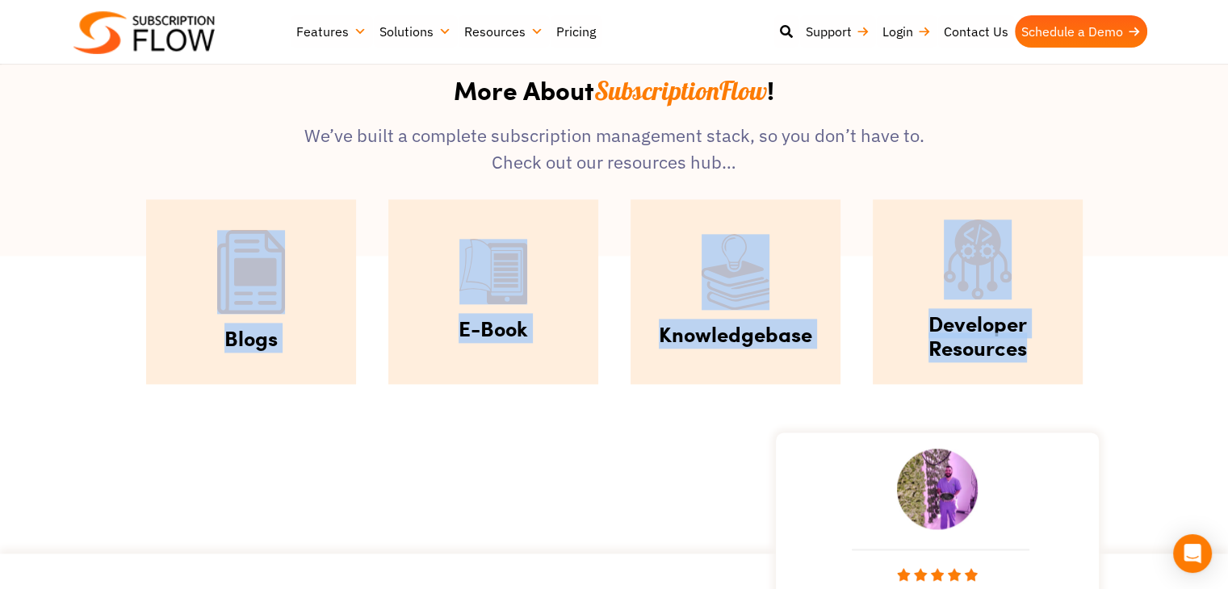
drag, startPoint x: 51, startPoint y: 243, endPoint x: 1053, endPoint y: 356, distance: 1008.0
click at [1053, 356] on section "Blogs E-Book Knowledgebase Developer Resources" at bounding box center [614, 279] width 1228 height 241
click at [1053, 356] on h2 "Developer Resources" at bounding box center [978, 336] width 194 height 48
drag, startPoint x: 86, startPoint y: 270, endPoint x: 1093, endPoint y: 349, distance: 1010.5
click at [1093, 349] on section "Blogs E-Book Knowledgebase Developer Resources" at bounding box center [614, 279] width 1228 height 241
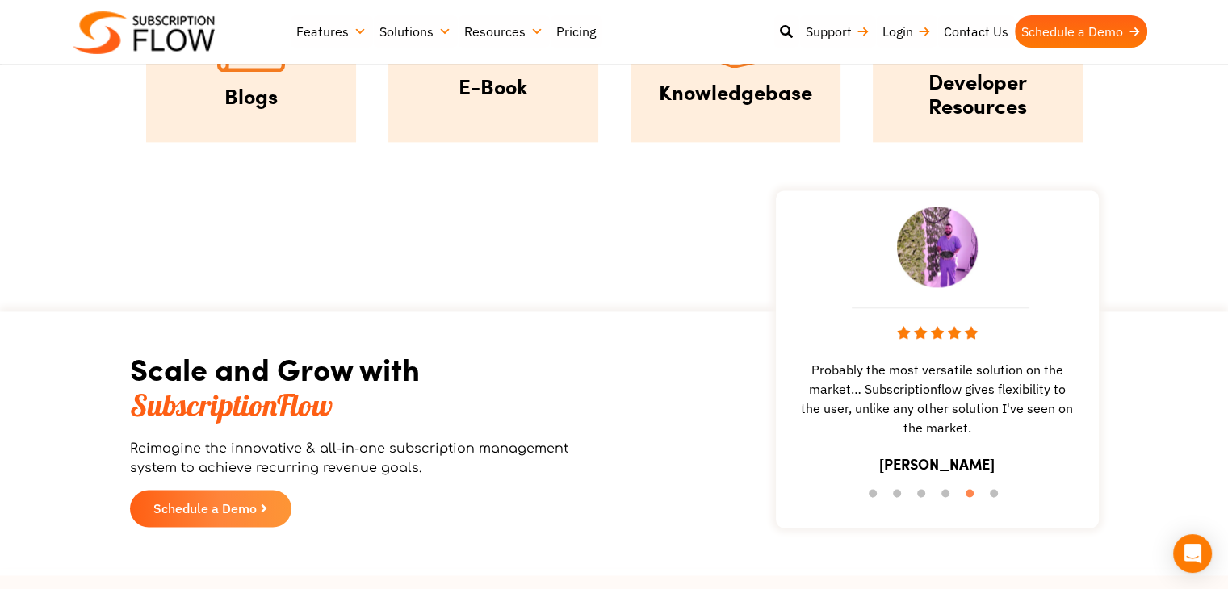
scroll to position [2260, 0]
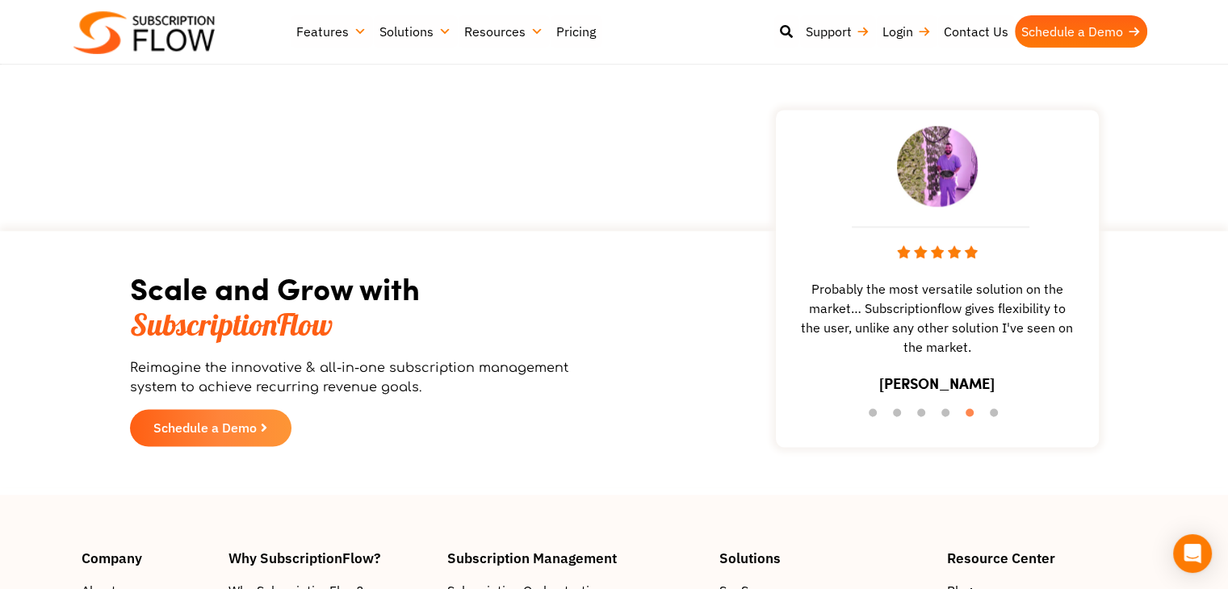
click at [46, 272] on section "Scale and Grow with SubscriptionFlow Reimagine the innovative & all-in-one subs…" at bounding box center [614, 359] width 1212 height 240
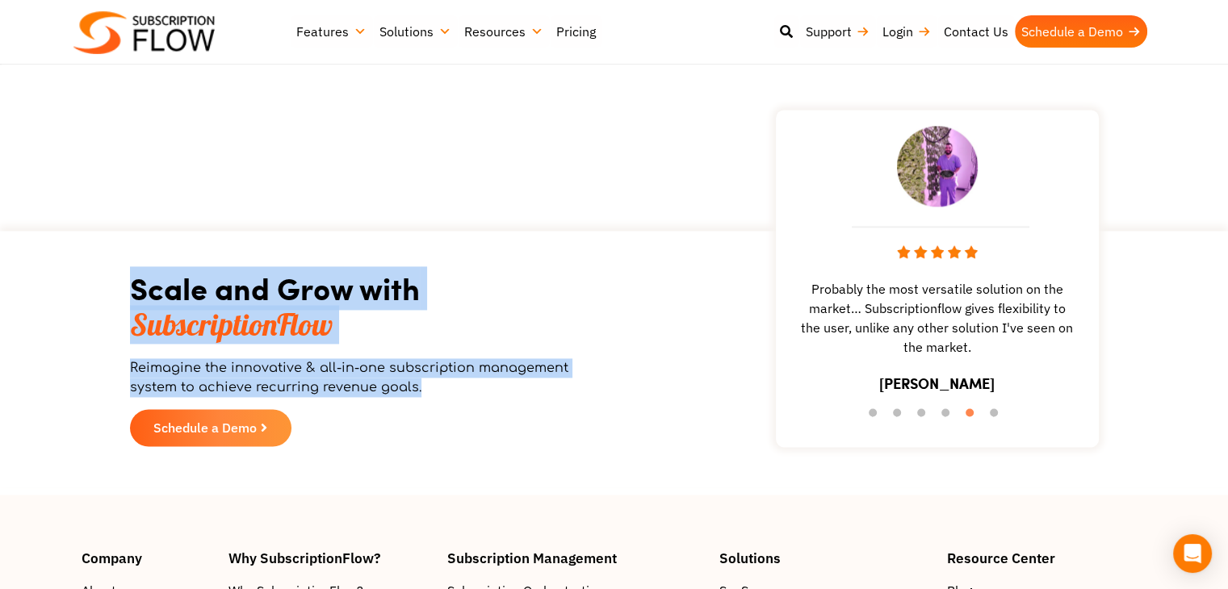
drag, startPoint x: 46, startPoint y: 272, endPoint x: 67, endPoint y: 385, distance: 114.9
click at [67, 385] on section "Scale and Grow with SubscriptionFlow Reimagine the innovative & all-in-one subs…" at bounding box center [614, 359] width 1212 height 240
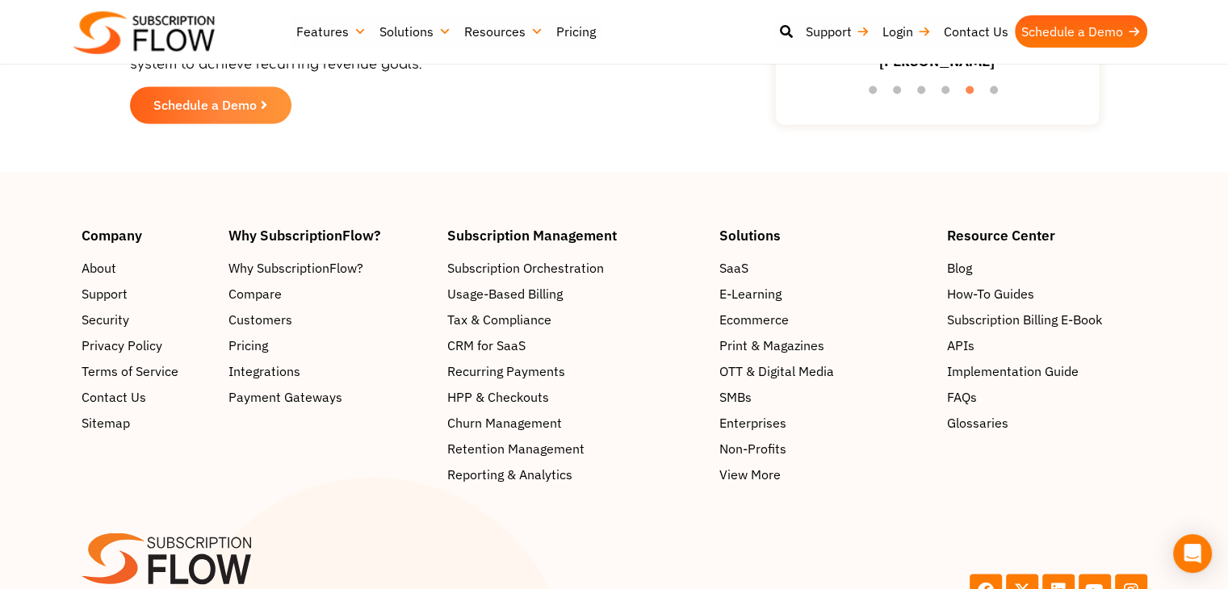
click at [19, 309] on div "Company About Support Security Privacy Policy Terms of Service Contact Us Sitem…" at bounding box center [614, 356] width 1211 height 256
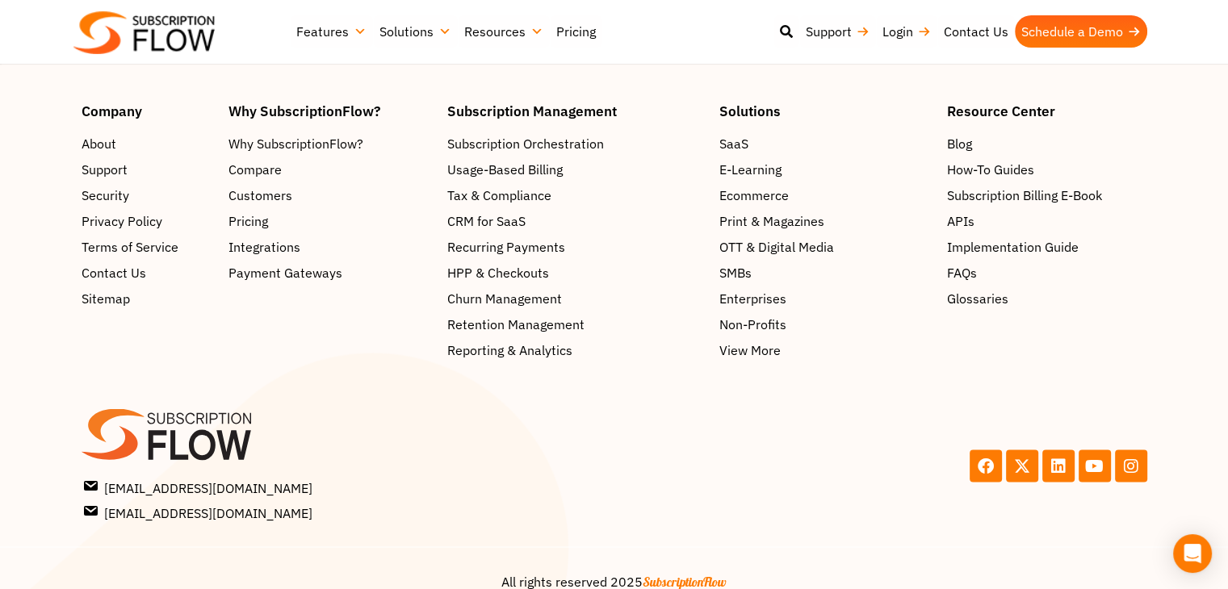
scroll to position [2734, 0]
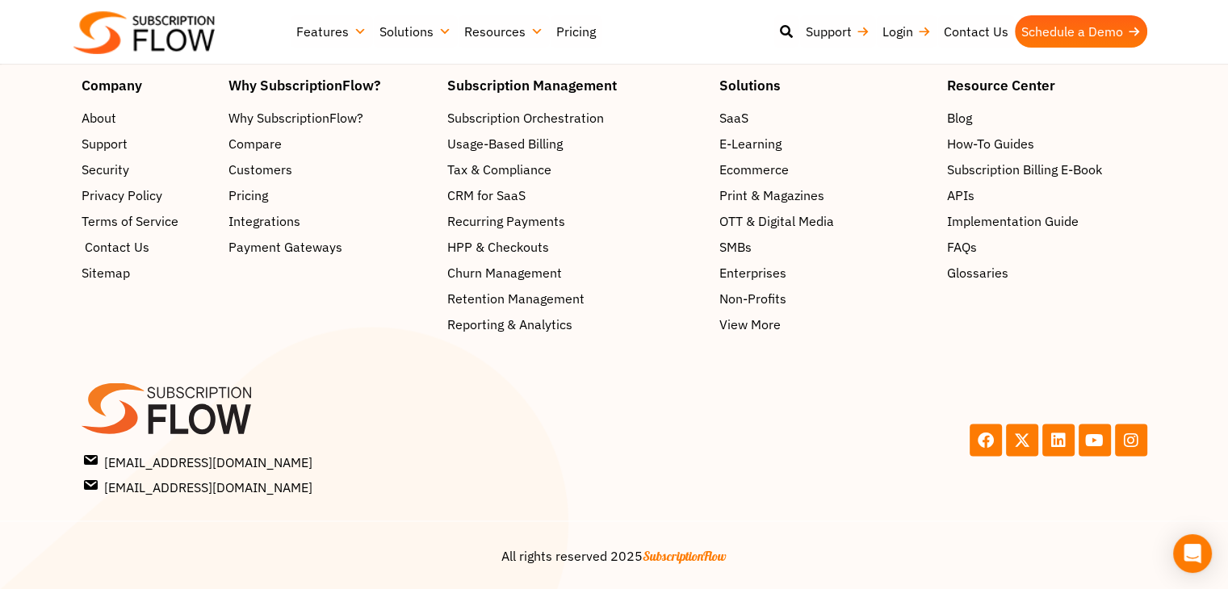
click at [93, 246] on span "Contact Us" at bounding box center [117, 246] width 65 height 19
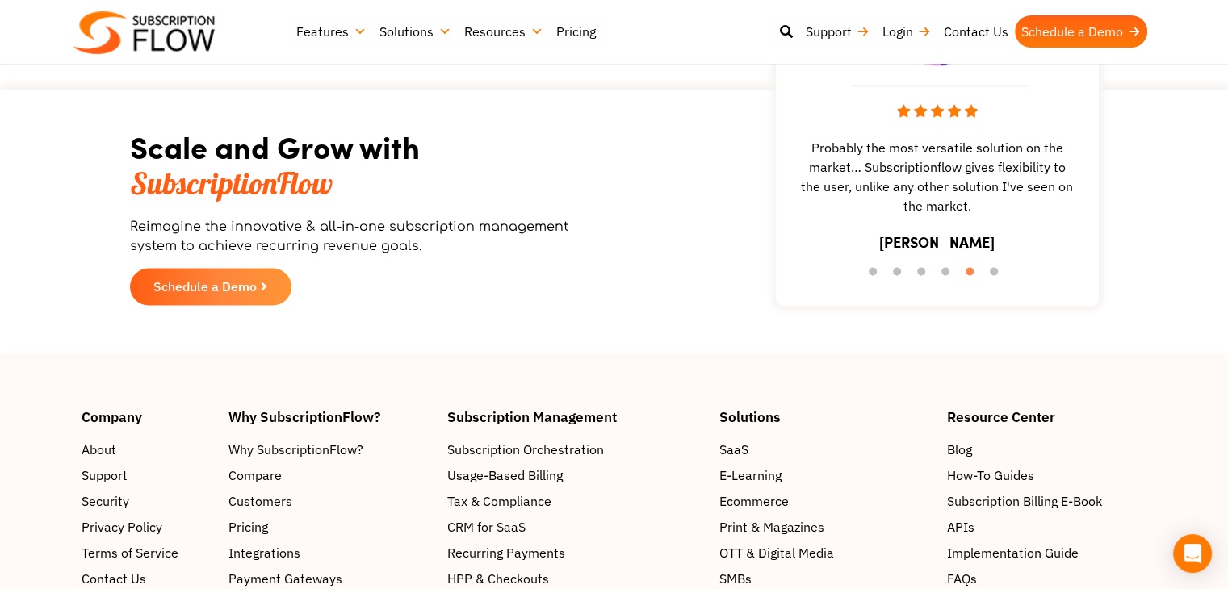
scroll to position [2330, 0]
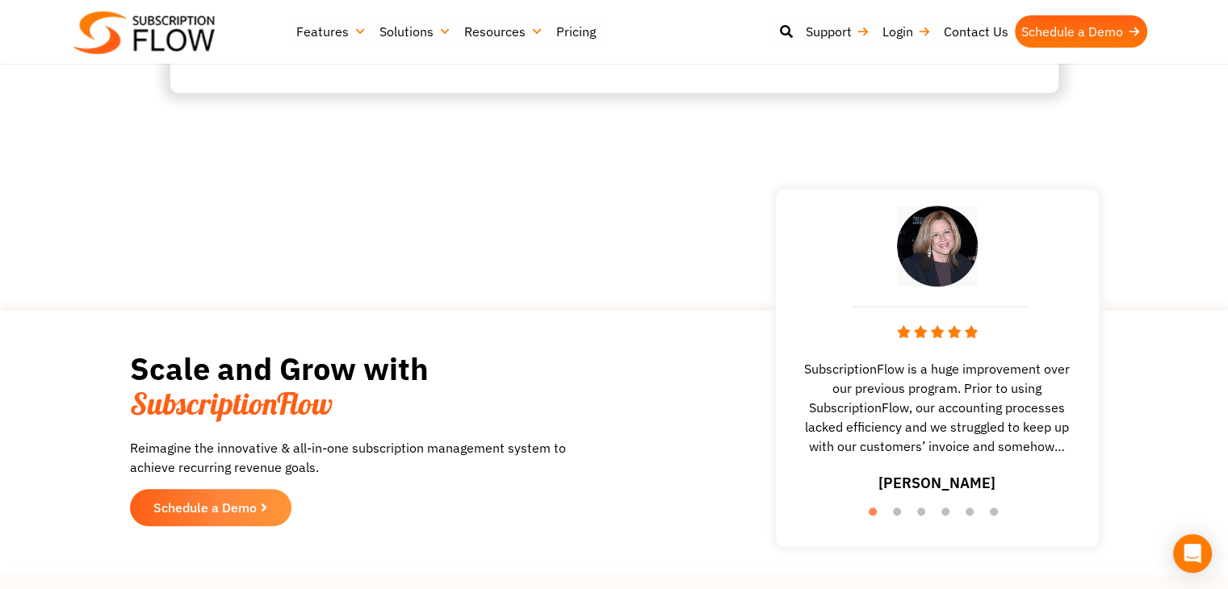
scroll to position [1123, 0]
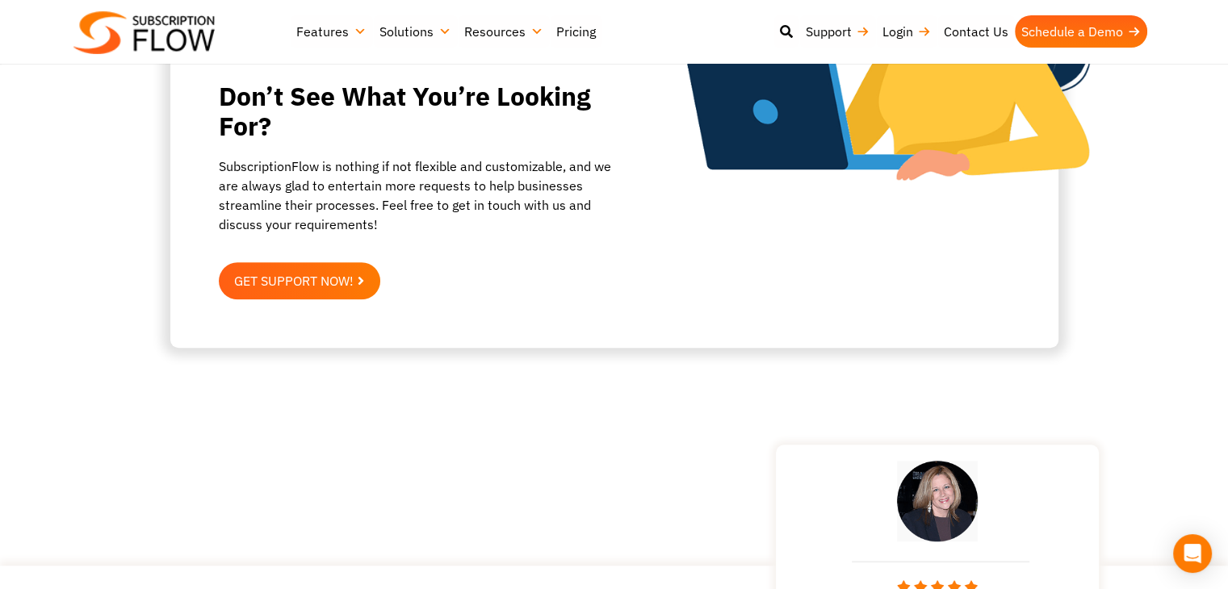
drag, startPoint x: 132, startPoint y: 41, endPoint x: 156, endPoint y: 75, distance: 41.2
click at [133, 41] on img at bounding box center [143, 32] width 141 height 43
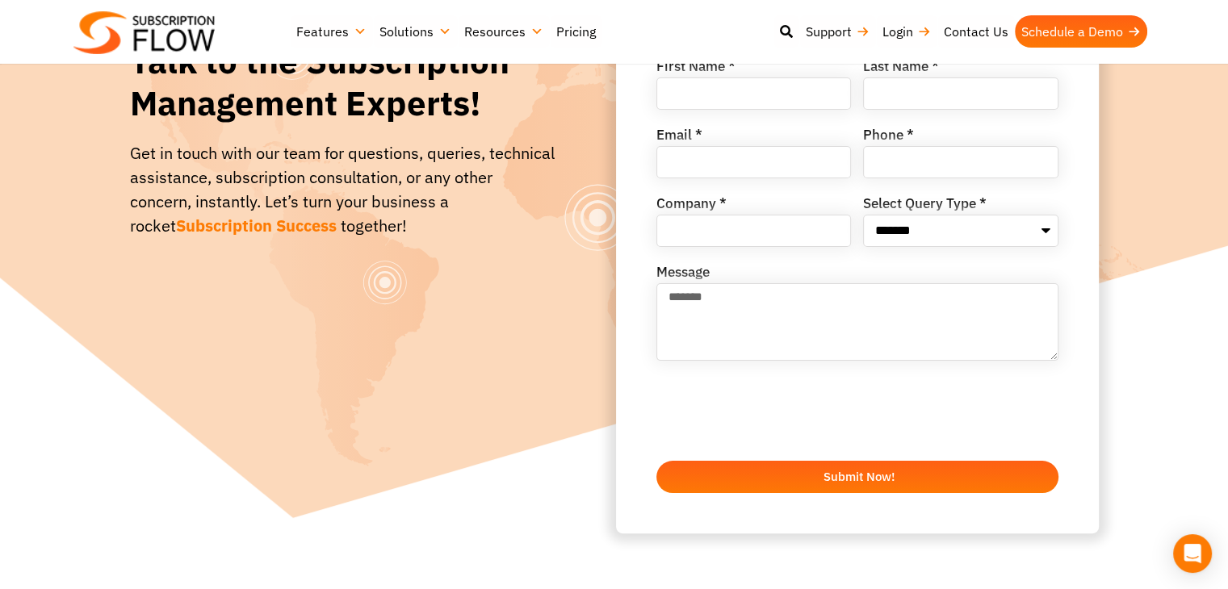
scroll to position [100, 0]
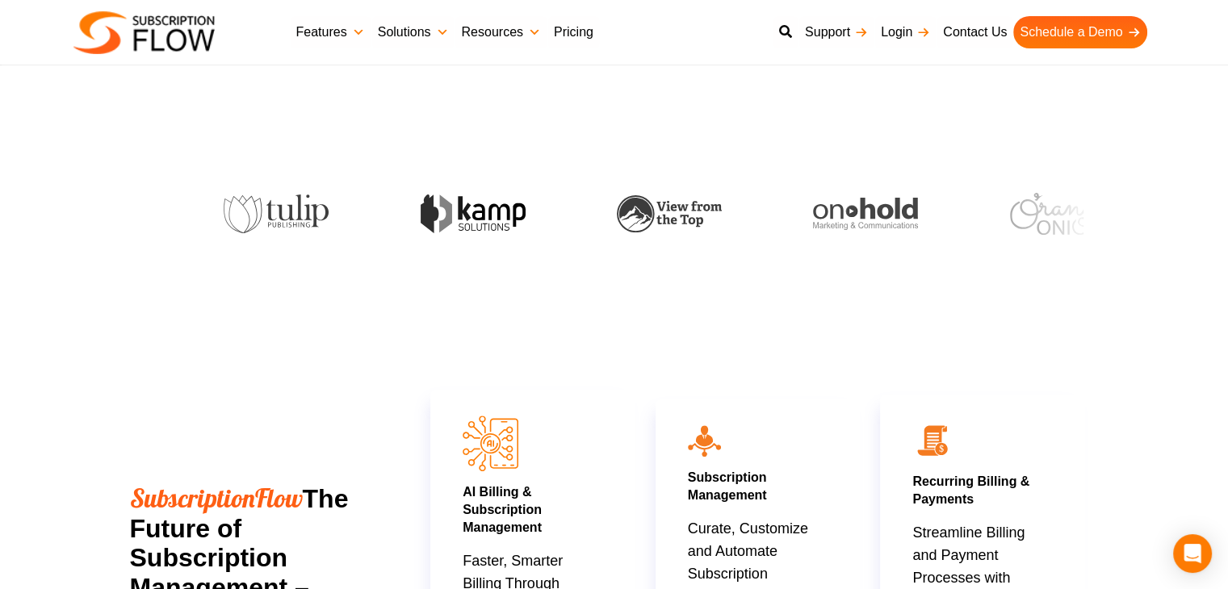
scroll to position [807, 0]
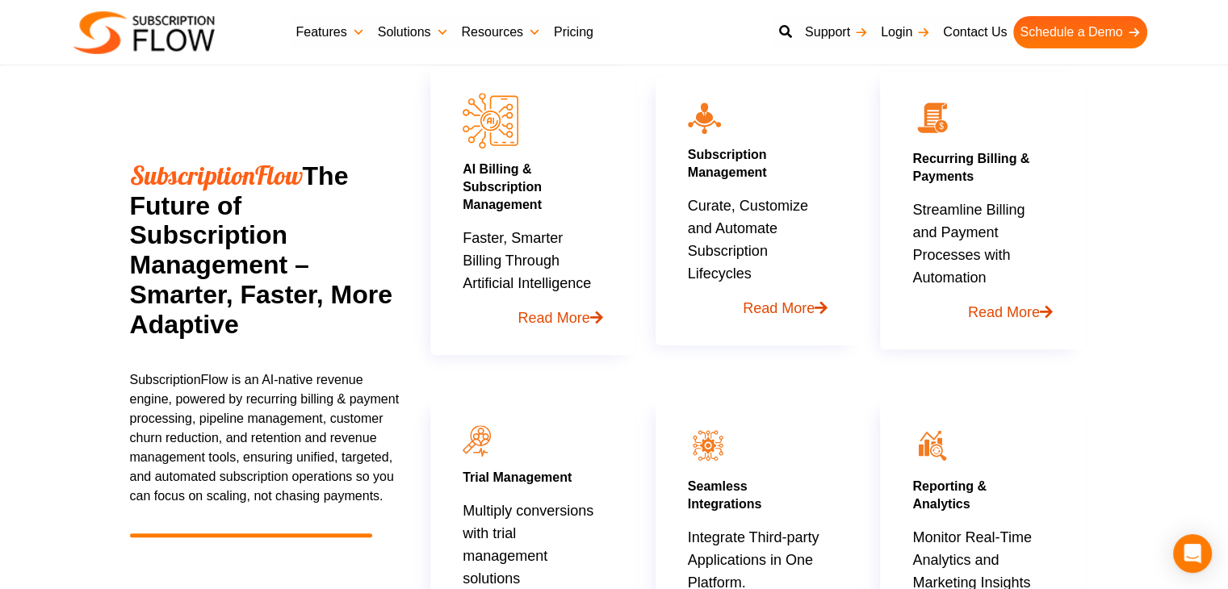
click at [155, 182] on span "SubscriptionFlow" at bounding box center [216, 175] width 173 height 32
drag, startPoint x: 155, startPoint y: 182, endPoint x: 224, endPoint y: 182, distance: 68.6
click at [224, 182] on span "SubscriptionFlow" at bounding box center [216, 175] width 173 height 32
copy span "SubscriptionFlow"
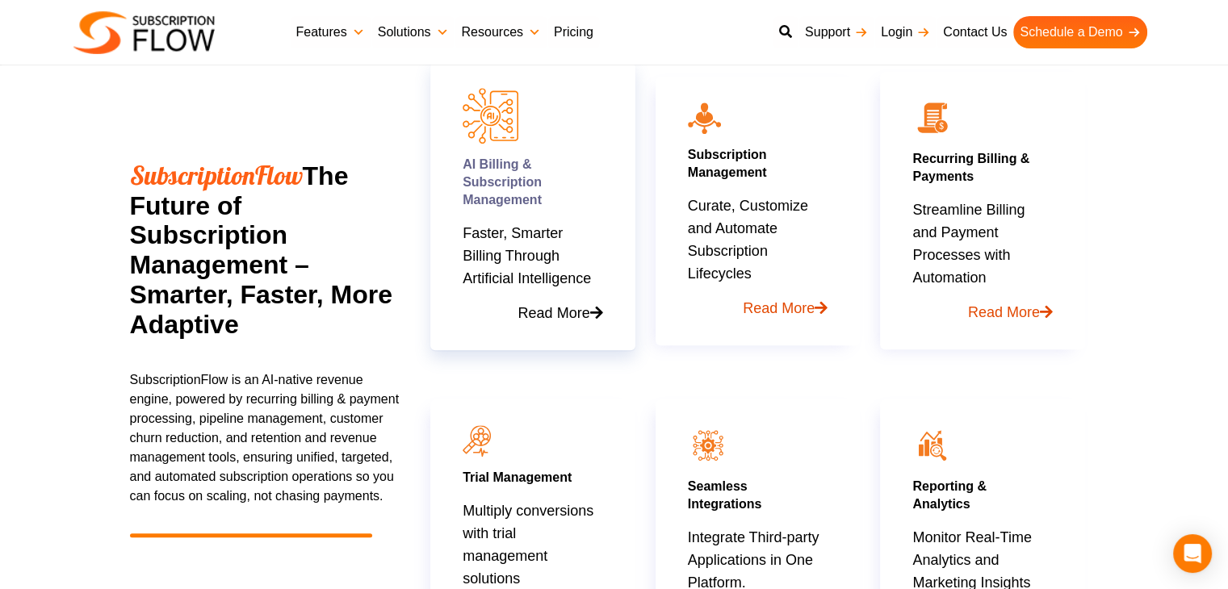
click at [433, 350] on div "AI Billing & Subscription Management Faster, Smarter Billing Through Artificial…" at bounding box center [533, 211] width 225 height 309
